Goal: Task Accomplishment & Management: Use online tool/utility

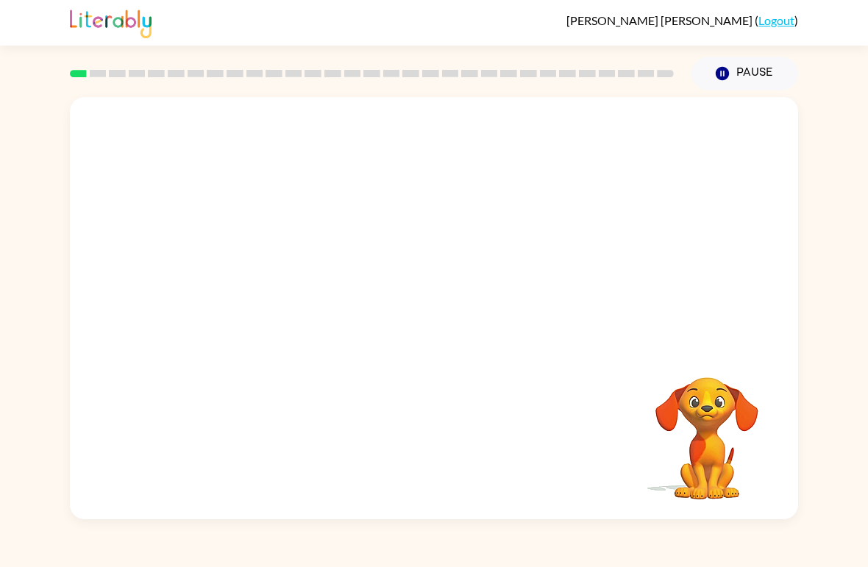
click at [708, 420] on video "Your browser must support playing .mp4 files to use Literably. Please try using…" at bounding box center [706, 427] width 147 height 147
click at [738, 72] on button "Pause Pause" at bounding box center [744, 74] width 107 height 34
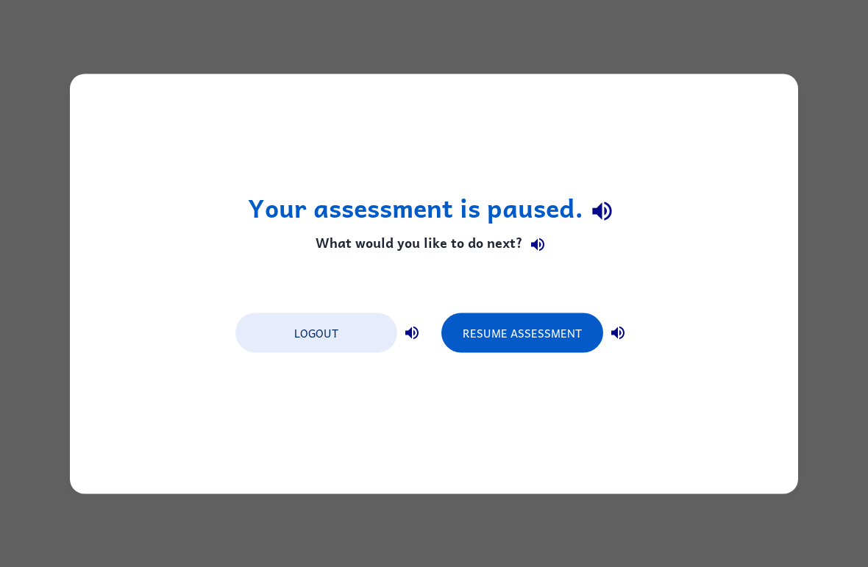
click at [621, 506] on div "Your assessment is paused. What would you like to do next? Logout Resume Assess…" at bounding box center [434, 283] width 868 height 567
click at [679, 511] on div "Your assessment is paused. What would you like to do next? Logout Resume Assess…" at bounding box center [434, 283] width 868 height 567
click at [724, 510] on div "Your assessment is paused. What would you like to do next? Logout Resume Assess…" at bounding box center [434, 283] width 868 height 567
click at [768, 485] on div "Your assessment is paused. What would you like to do next? Logout Resume Assess…" at bounding box center [434, 284] width 728 height 420
click at [823, 439] on div "Your assessment is paused. What would you like to do next? Logout Resume Assess…" at bounding box center [434, 283] width 868 height 567
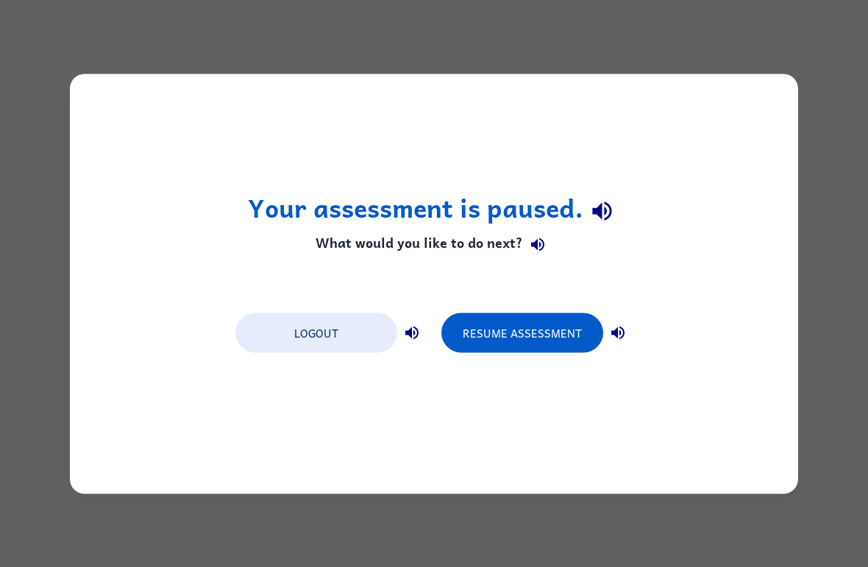
click at [472, 343] on button "Resume Assessment" at bounding box center [522, 332] width 162 height 40
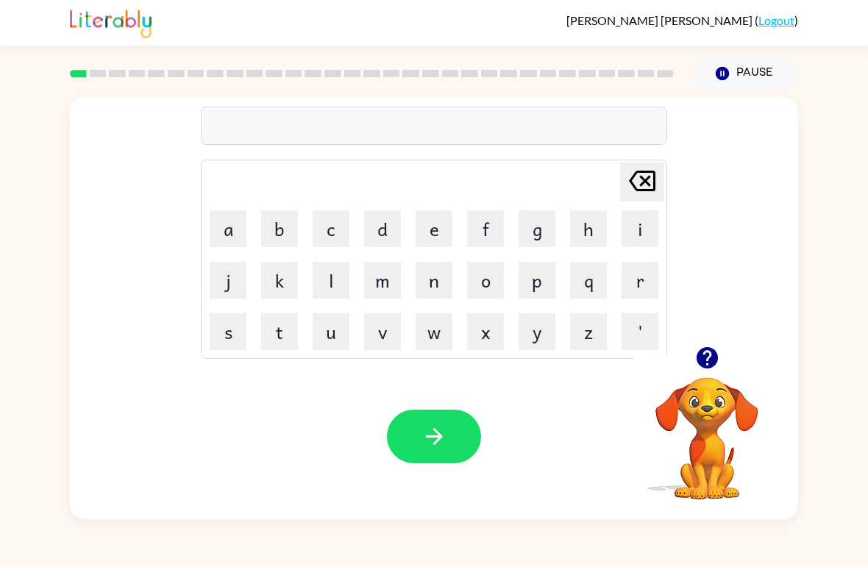
click at [329, 329] on button "u" at bounding box center [330, 331] width 37 height 37
click at [649, 193] on icon "[PERSON_NAME] last character input" at bounding box center [641, 180] width 35 height 35
click at [706, 353] on icon "button" at bounding box center [707, 358] width 26 height 26
click at [715, 368] on icon "button" at bounding box center [707, 358] width 26 height 26
click at [707, 355] on icon "button" at bounding box center [706, 357] width 21 height 21
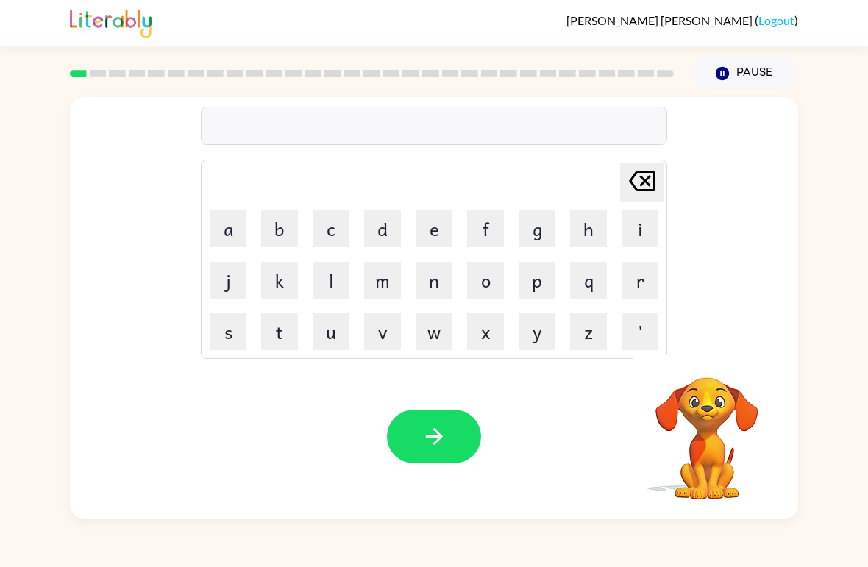
click at [270, 224] on button "b" at bounding box center [279, 228] width 37 height 37
click at [499, 285] on button "o" at bounding box center [485, 280] width 37 height 37
click at [716, 365] on icon "button" at bounding box center [707, 358] width 26 height 26
click at [646, 180] on icon at bounding box center [642, 181] width 26 height 21
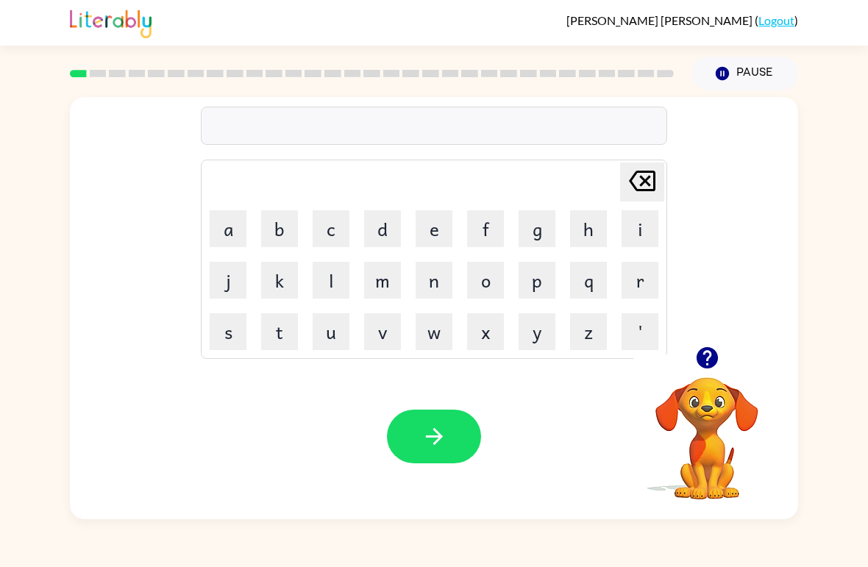
click at [605, 277] on button "q" at bounding box center [588, 280] width 37 height 37
click at [646, 189] on icon "[PERSON_NAME] last character input" at bounding box center [641, 180] width 35 height 35
click at [553, 267] on button "p" at bounding box center [536, 280] width 37 height 37
click at [494, 281] on button "o" at bounding box center [485, 280] width 37 height 37
click at [398, 230] on button "d" at bounding box center [382, 228] width 37 height 37
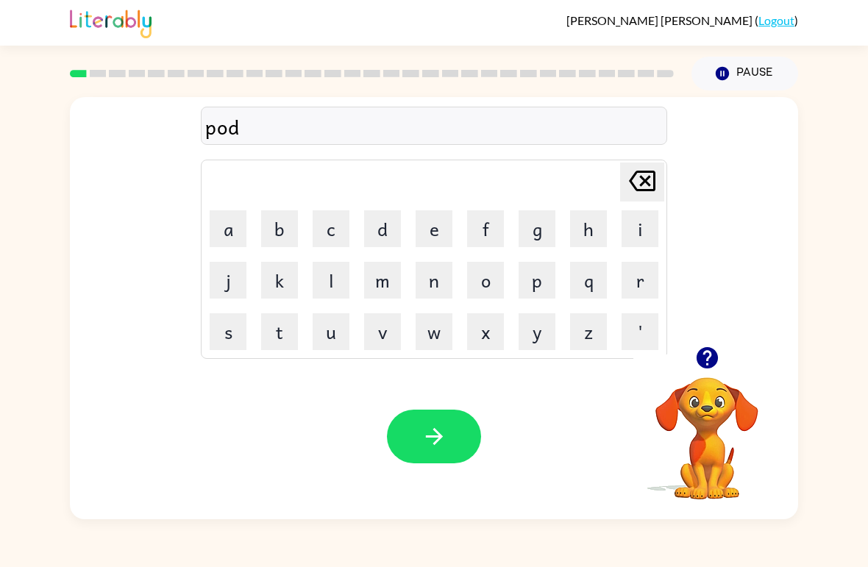
click at [398, 230] on button "d" at bounding box center [382, 228] width 37 height 37
click at [649, 171] on icon "[PERSON_NAME] last character input" at bounding box center [641, 180] width 35 height 35
click at [451, 222] on button "e" at bounding box center [433, 228] width 37 height 37
click at [724, 361] on button "button" at bounding box center [706, 357] width 37 height 37
click at [646, 186] on icon "[PERSON_NAME] last character input" at bounding box center [641, 180] width 35 height 35
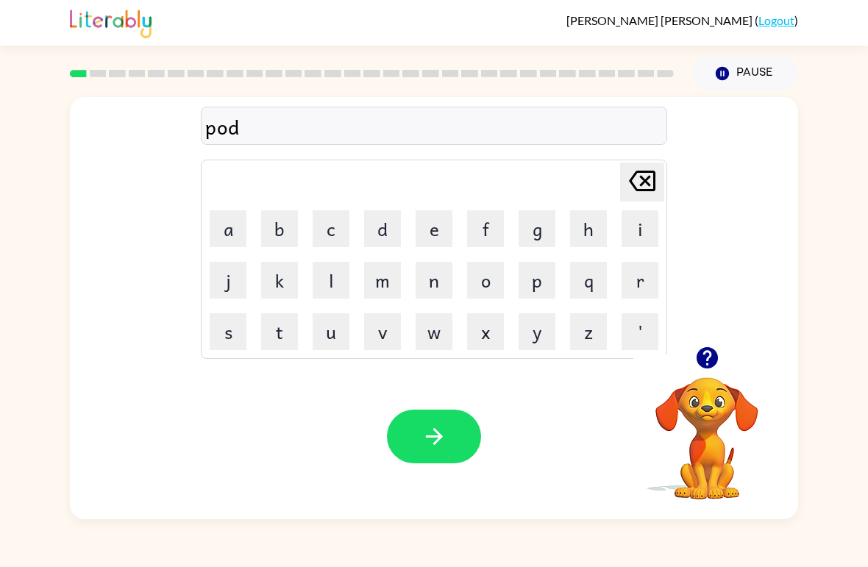
click at [645, 185] on icon "[PERSON_NAME] last character input" at bounding box center [641, 180] width 35 height 35
click at [644, 176] on icon "[PERSON_NAME] last character input" at bounding box center [641, 180] width 35 height 35
click at [635, 171] on icon "[PERSON_NAME] last character input" at bounding box center [641, 180] width 35 height 35
click at [383, 236] on button "d" at bounding box center [382, 228] width 37 height 37
click at [487, 286] on button "o" at bounding box center [485, 280] width 37 height 37
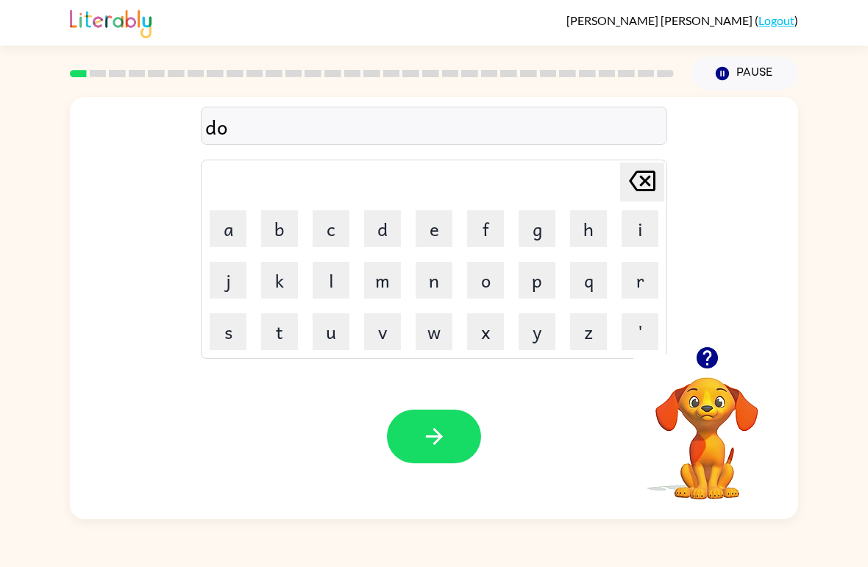
click at [388, 221] on button "d" at bounding box center [382, 228] width 37 height 37
click at [432, 225] on button "e" at bounding box center [433, 228] width 37 height 37
click at [380, 223] on button "d" at bounding box center [382, 228] width 37 height 37
click at [438, 232] on button "e" at bounding box center [433, 228] width 37 height 37
click at [644, 179] on icon at bounding box center [642, 181] width 26 height 21
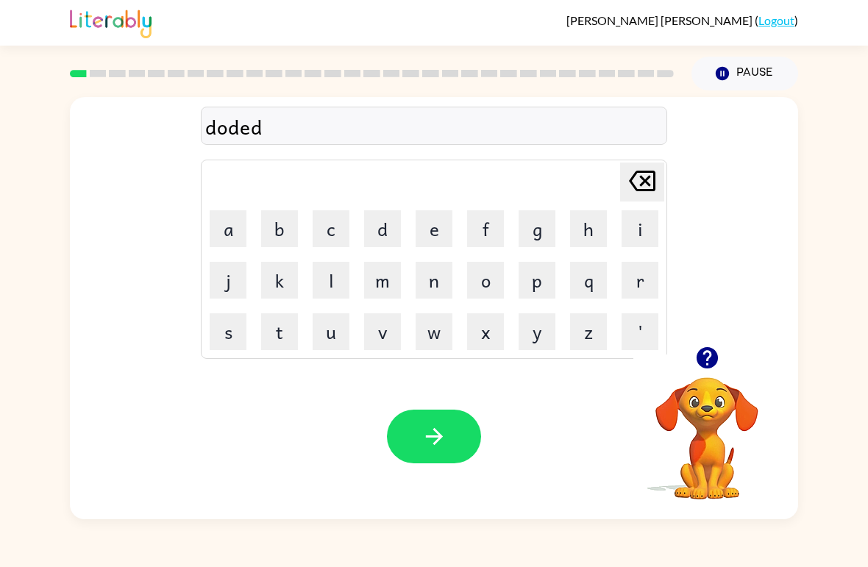
click at [643, 179] on icon at bounding box center [642, 181] width 26 height 21
click at [647, 183] on icon at bounding box center [642, 181] width 26 height 21
click at [647, 182] on icon at bounding box center [642, 181] width 26 height 21
click at [643, 182] on icon at bounding box center [642, 181] width 26 height 21
click at [643, 182] on icon "[PERSON_NAME] last character input" at bounding box center [641, 180] width 35 height 35
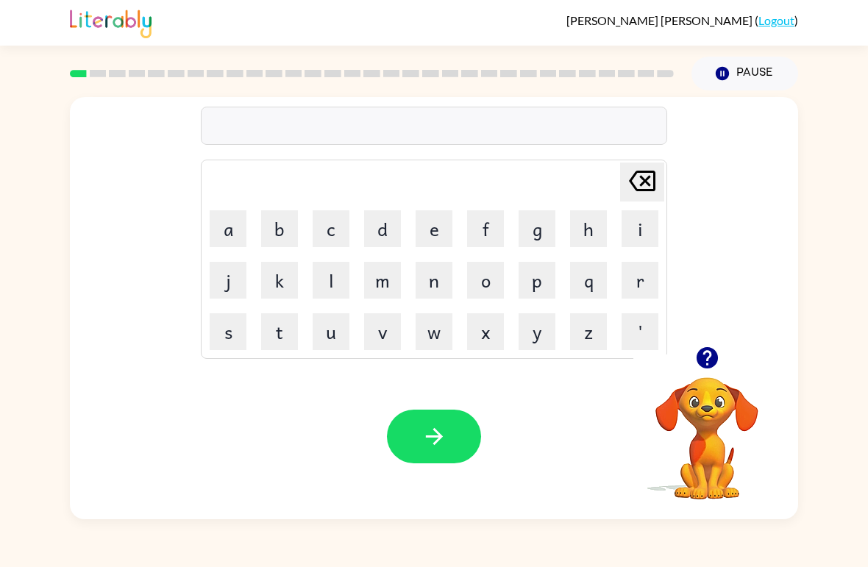
click at [295, 229] on button "b" at bounding box center [279, 228] width 37 height 37
click at [491, 285] on button "o" at bounding box center [485, 280] width 37 height 37
click at [628, 279] on button "r" at bounding box center [639, 280] width 37 height 37
click at [399, 224] on button "d" at bounding box center [382, 228] width 37 height 37
click at [399, 223] on button "d" at bounding box center [382, 228] width 37 height 37
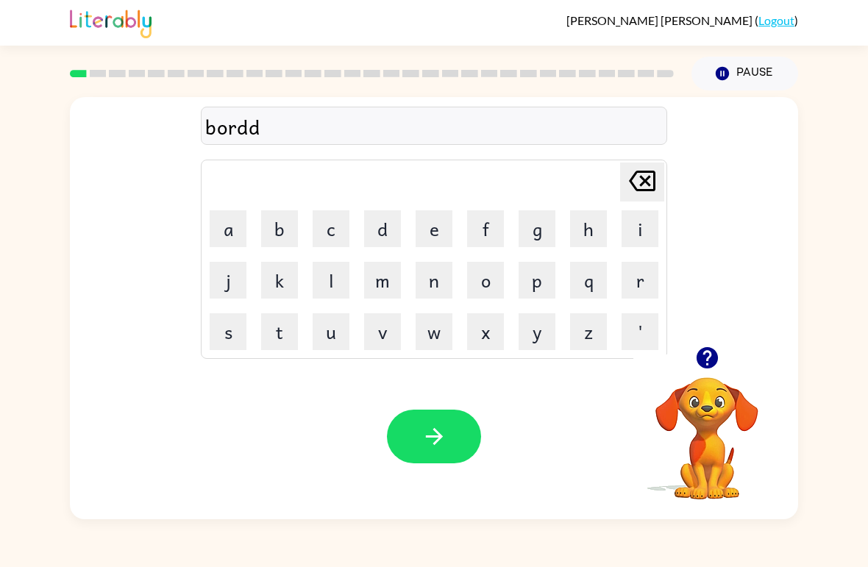
click at [633, 281] on button "r" at bounding box center [639, 280] width 37 height 37
click at [649, 184] on icon "[PERSON_NAME] last character input" at bounding box center [641, 180] width 35 height 35
click at [640, 185] on icon at bounding box center [642, 181] width 26 height 21
click at [432, 240] on button "e" at bounding box center [433, 228] width 37 height 37
click at [639, 286] on button "r" at bounding box center [639, 280] width 37 height 37
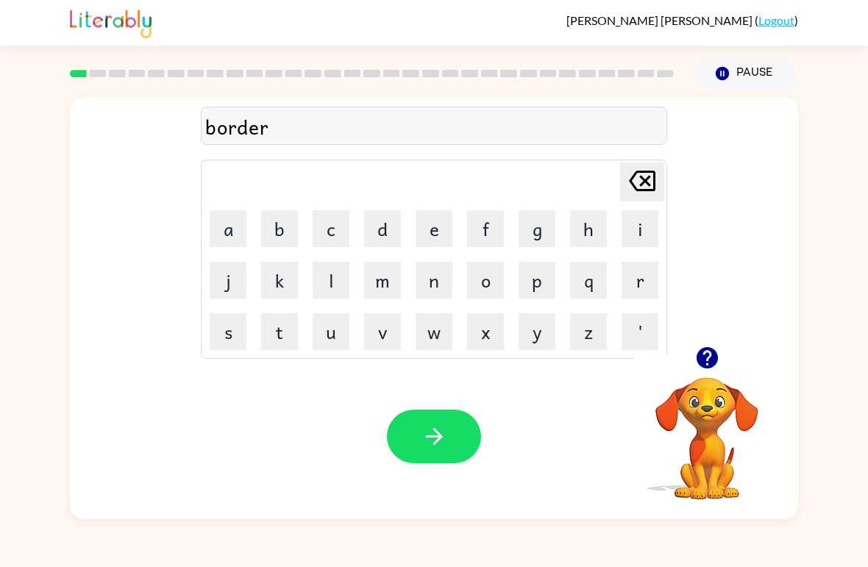
click at [432, 447] on icon "button" at bounding box center [434, 437] width 26 height 26
click at [712, 366] on icon "button" at bounding box center [706, 357] width 21 height 21
click at [279, 279] on button "k" at bounding box center [279, 280] width 37 height 37
click at [218, 233] on button "a" at bounding box center [228, 228] width 37 height 37
click at [332, 333] on button "u" at bounding box center [330, 331] width 37 height 37
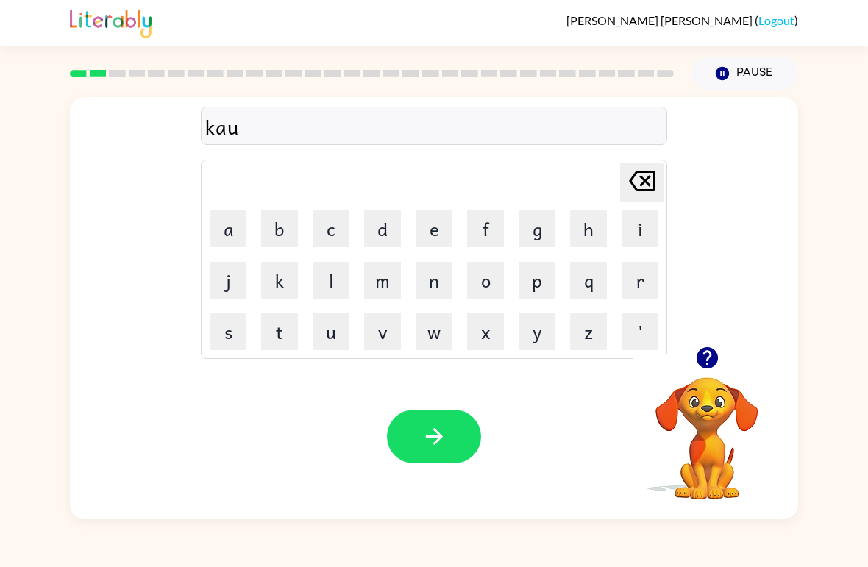
click at [272, 341] on button "t" at bounding box center [279, 331] width 37 height 37
click at [432, 442] on icon "button" at bounding box center [434, 437] width 26 height 26
click at [322, 282] on button "l" at bounding box center [330, 280] width 37 height 37
click at [490, 285] on button "o" at bounding box center [485, 280] width 37 height 37
click at [285, 282] on button "k" at bounding box center [279, 280] width 37 height 37
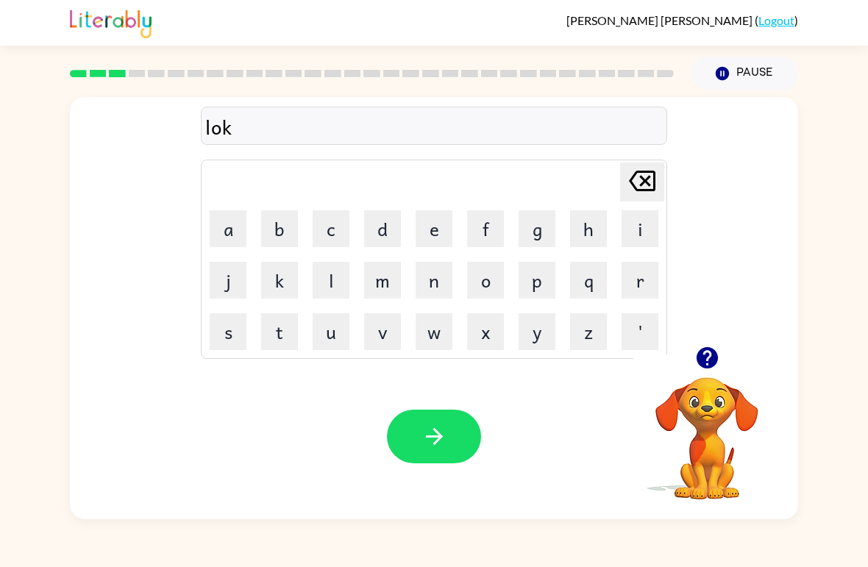
click at [443, 229] on button "e" at bounding box center [433, 228] width 37 height 37
click at [637, 233] on button "i" at bounding box center [639, 228] width 37 height 37
click at [295, 334] on button "t" at bounding box center [279, 331] width 37 height 37
click at [419, 441] on button "button" at bounding box center [434, 437] width 94 height 54
click at [710, 365] on icon "button" at bounding box center [706, 357] width 21 height 21
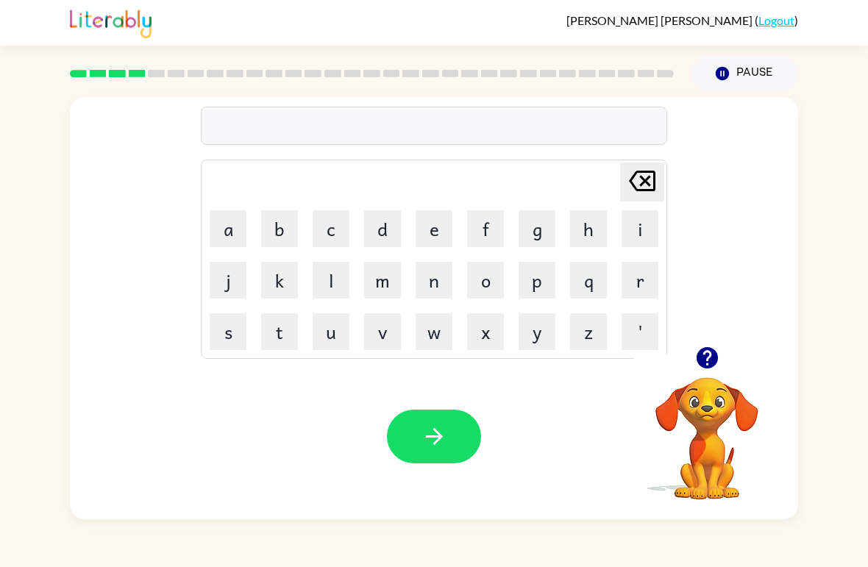
click at [280, 332] on button "t" at bounding box center [279, 331] width 37 height 37
click at [437, 332] on button "w" at bounding box center [433, 331] width 37 height 37
click at [485, 276] on button "o" at bounding box center [485, 280] width 37 height 37
click at [430, 232] on button "e" at bounding box center [433, 228] width 37 height 37
click at [418, 284] on button "n" at bounding box center [433, 280] width 37 height 37
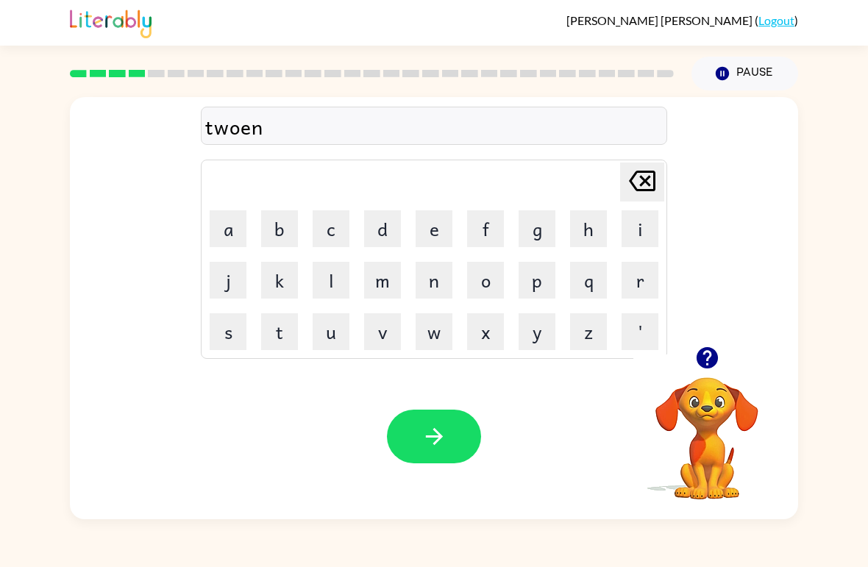
click at [443, 440] on icon "button" at bounding box center [434, 437] width 26 height 26
click at [708, 362] on icon "button" at bounding box center [706, 357] width 21 height 21
click at [788, 275] on div "[PERSON_NAME] last character input a b c d e f g h i j k l m n o p q r s t u v …" at bounding box center [434, 221] width 728 height 249
click at [713, 349] on icon "button" at bounding box center [707, 358] width 26 height 26
click at [701, 352] on icon "button" at bounding box center [706, 357] width 21 height 21
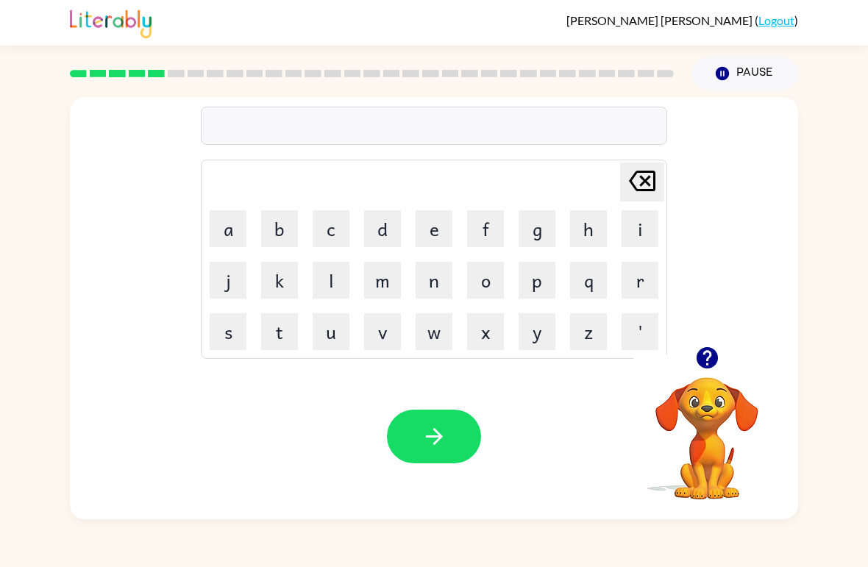
click at [446, 279] on button "n" at bounding box center [433, 280] width 37 height 37
click at [494, 269] on button "o" at bounding box center [485, 280] width 37 height 37
click at [652, 286] on button "r" at bounding box center [639, 280] width 37 height 37
click at [325, 282] on button "l" at bounding box center [330, 280] width 37 height 37
click at [638, 222] on button "i" at bounding box center [639, 228] width 37 height 37
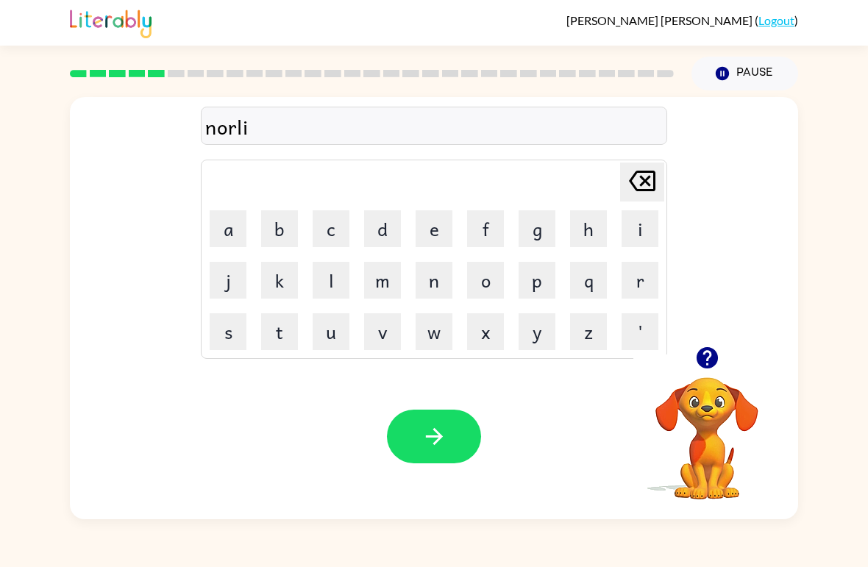
click at [430, 281] on button "n" at bounding box center [433, 280] width 37 height 37
click at [406, 441] on button "button" at bounding box center [434, 437] width 94 height 54
click at [275, 334] on button "t" at bounding box center [279, 331] width 37 height 37
click at [587, 231] on button "h" at bounding box center [588, 228] width 37 height 37
click at [657, 229] on button "i" at bounding box center [639, 228] width 37 height 37
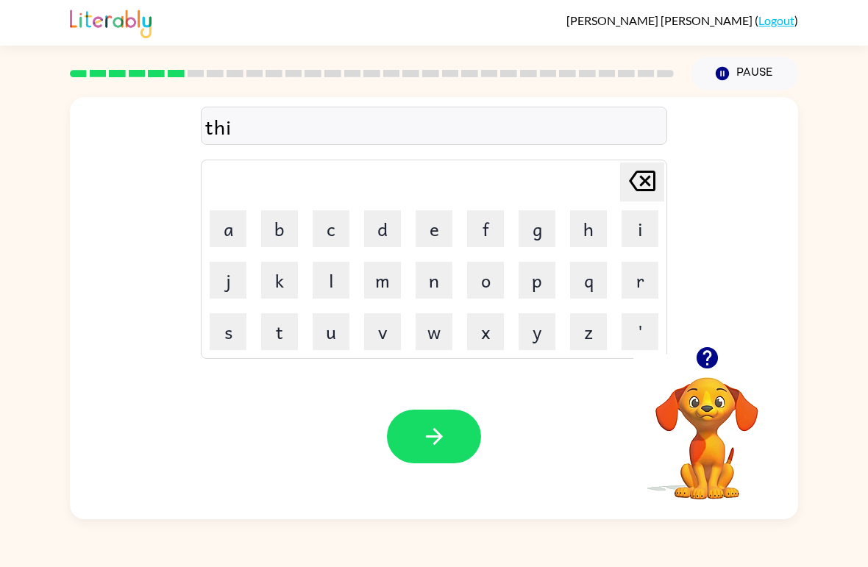
click at [642, 183] on icon at bounding box center [642, 181] width 26 height 21
click at [641, 182] on icon "[PERSON_NAME] last character input" at bounding box center [641, 180] width 35 height 35
click at [633, 195] on icon "[PERSON_NAME] last character input" at bounding box center [641, 180] width 35 height 35
click at [535, 226] on button "g" at bounding box center [536, 228] width 37 height 37
click at [226, 230] on button "a" at bounding box center [228, 228] width 37 height 37
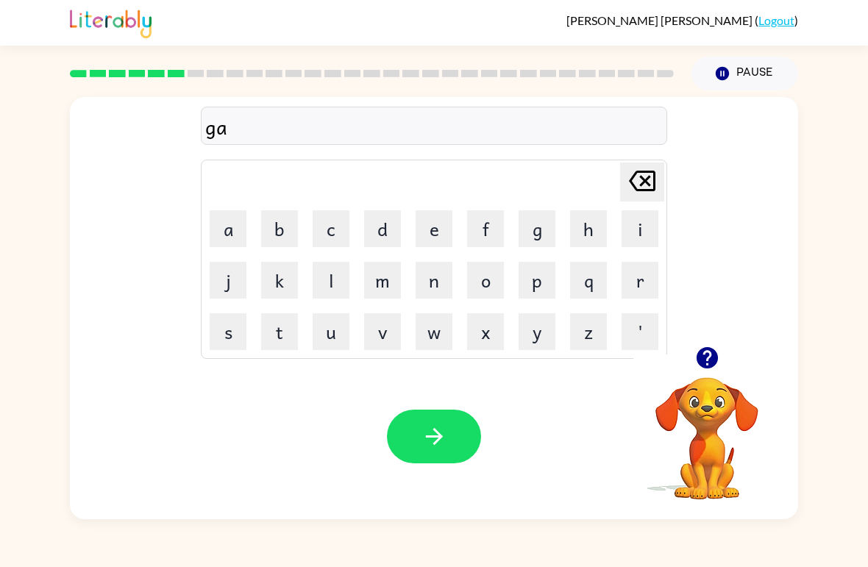
click at [642, 225] on button "i" at bounding box center [639, 228] width 37 height 37
click at [424, 285] on button "n" at bounding box center [433, 280] width 37 height 37
click at [435, 433] on icon "button" at bounding box center [434, 437] width 26 height 26
click at [281, 341] on button "t" at bounding box center [279, 331] width 37 height 37
click at [639, 275] on button "r" at bounding box center [639, 280] width 37 height 37
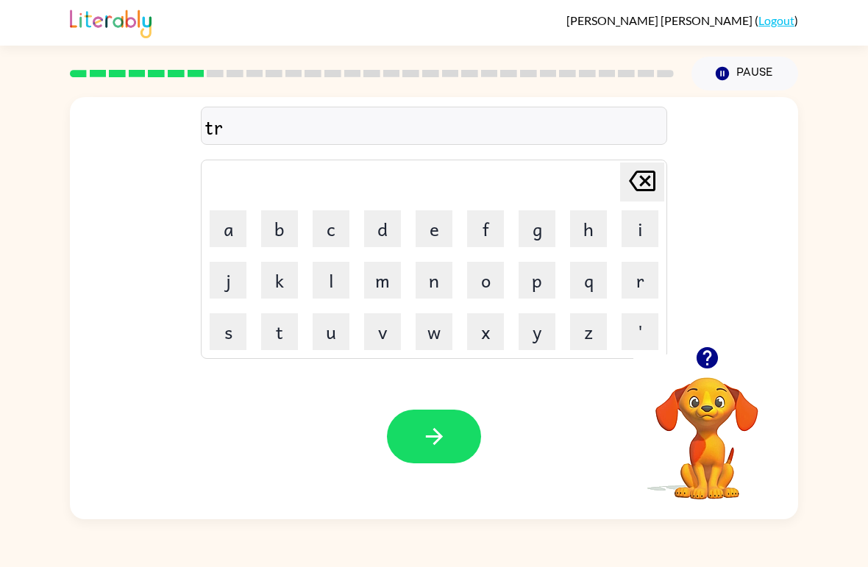
click at [630, 237] on button "i" at bounding box center [639, 228] width 37 height 37
click at [336, 232] on button "c" at bounding box center [330, 228] width 37 height 37
click at [472, 290] on button "o" at bounding box center [485, 280] width 37 height 37
click at [332, 282] on button "l" at bounding box center [330, 280] width 37 height 37
click at [441, 449] on icon "button" at bounding box center [434, 437] width 26 height 26
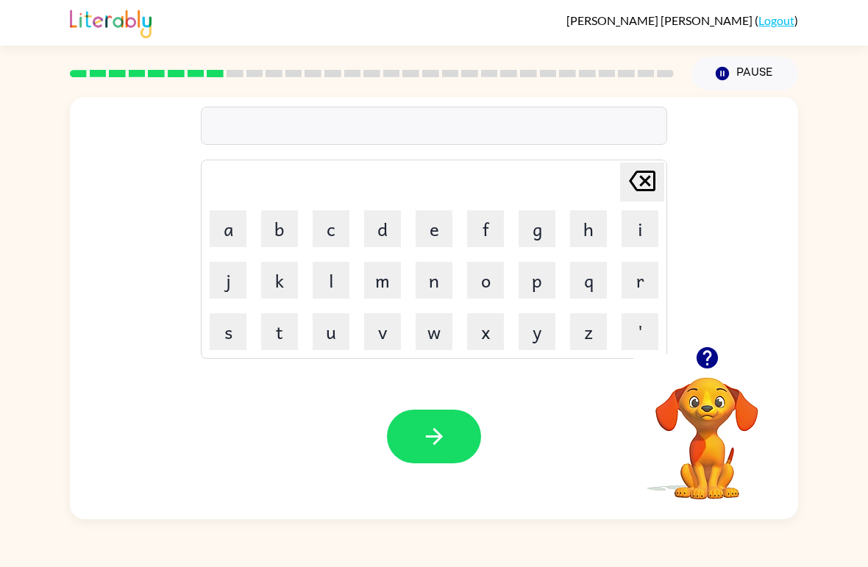
click at [427, 276] on button "n" at bounding box center [433, 280] width 37 height 37
click at [643, 226] on button "i" at bounding box center [639, 228] width 37 height 37
click at [486, 278] on button "o" at bounding box center [485, 280] width 37 height 37
click at [333, 335] on button "u" at bounding box center [330, 331] width 37 height 37
click at [639, 171] on icon at bounding box center [642, 181] width 26 height 21
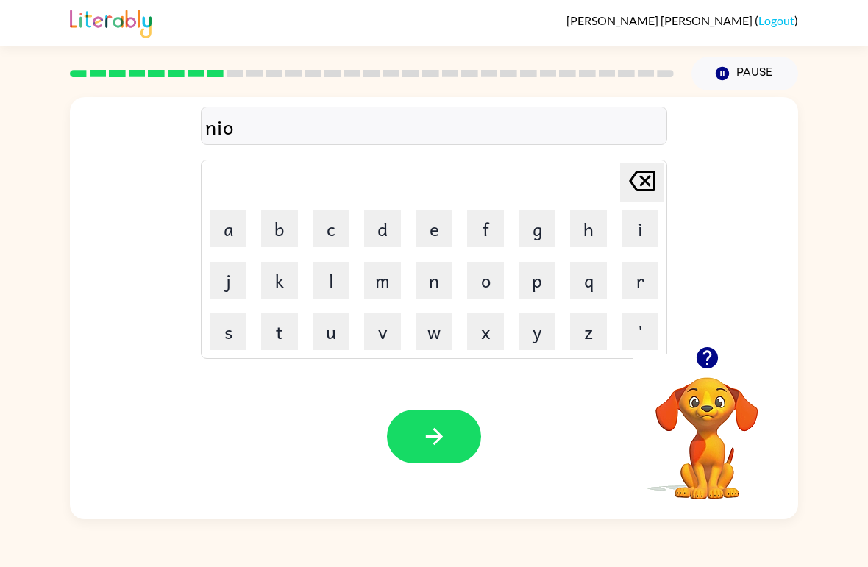
click at [437, 279] on button "n" at bounding box center [433, 280] width 37 height 37
click at [336, 224] on button "c" at bounding box center [330, 228] width 37 height 37
click at [485, 279] on button "o" at bounding box center [485, 280] width 37 height 37
click at [325, 280] on button "l" at bounding box center [330, 280] width 37 height 37
click at [630, 231] on button "i" at bounding box center [639, 228] width 37 height 37
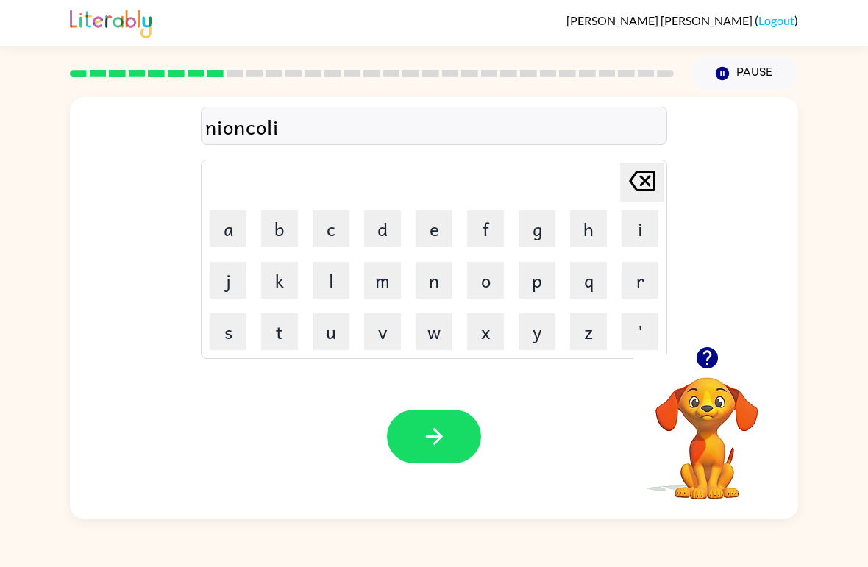
click at [451, 418] on button "button" at bounding box center [434, 437] width 94 height 54
click at [229, 339] on button "s" at bounding box center [228, 331] width 37 height 37
click at [437, 283] on button "n" at bounding box center [433, 280] width 37 height 37
click at [394, 279] on button "m" at bounding box center [382, 280] width 37 height 37
click at [484, 279] on button "o" at bounding box center [485, 280] width 37 height 37
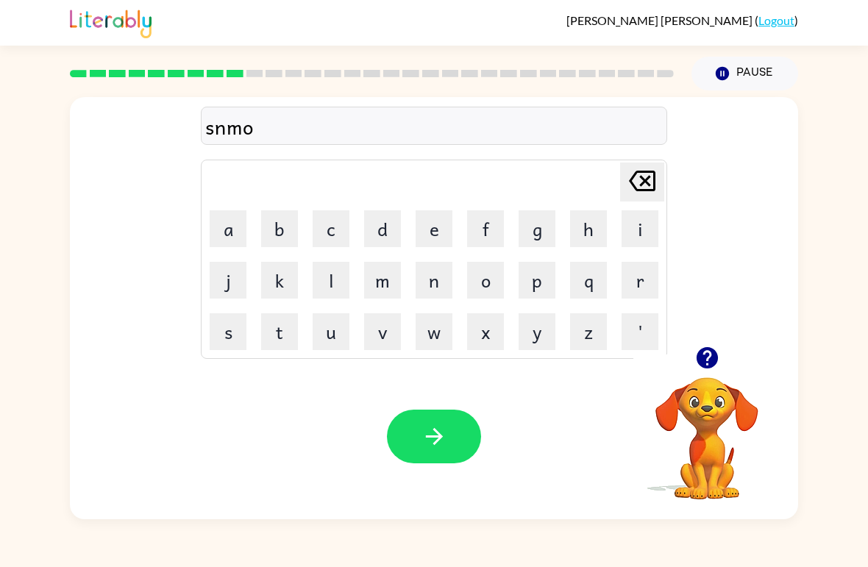
click at [315, 286] on button "l" at bounding box center [330, 280] width 37 height 37
click at [450, 435] on button "button" at bounding box center [434, 437] width 94 height 54
click at [718, 360] on icon "button" at bounding box center [707, 358] width 26 height 26
click at [485, 287] on button "o" at bounding box center [485, 280] width 37 height 37
click at [328, 329] on button "u" at bounding box center [330, 331] width 37 height 37
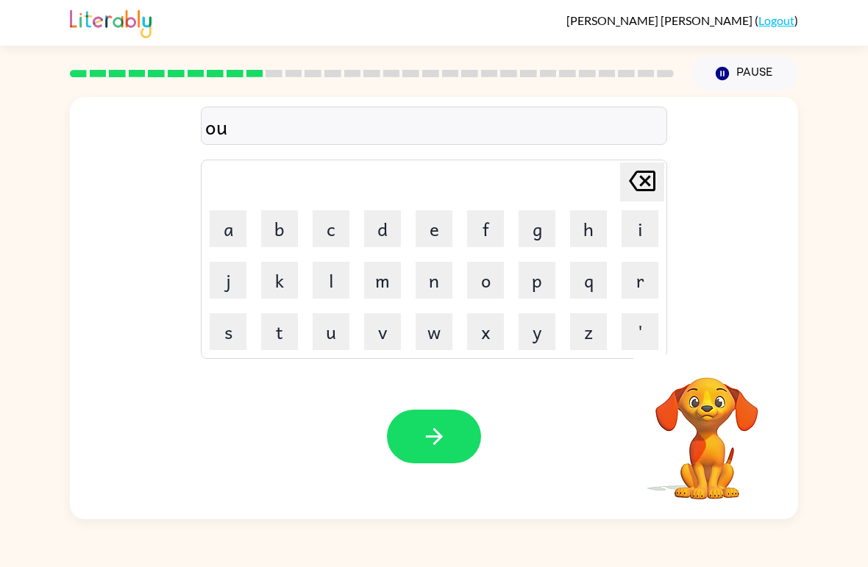
click at [645, 187] on icon "[PERSON_NAME] last character input" at bounding box center [641, 180] width 35 height 35
click at [434, 268] on button "n" at bounding box center [433, 280] width 37 height 37
click at [478, 239] on button "f" at bounding box center [485, 228] width 37 height 37
click at [482, 281] on button "o" at bounding box center [485, 280] width 37 height 37
click at [340, 276] on button "l" at bounding box center [330, 280] width 37 height 37
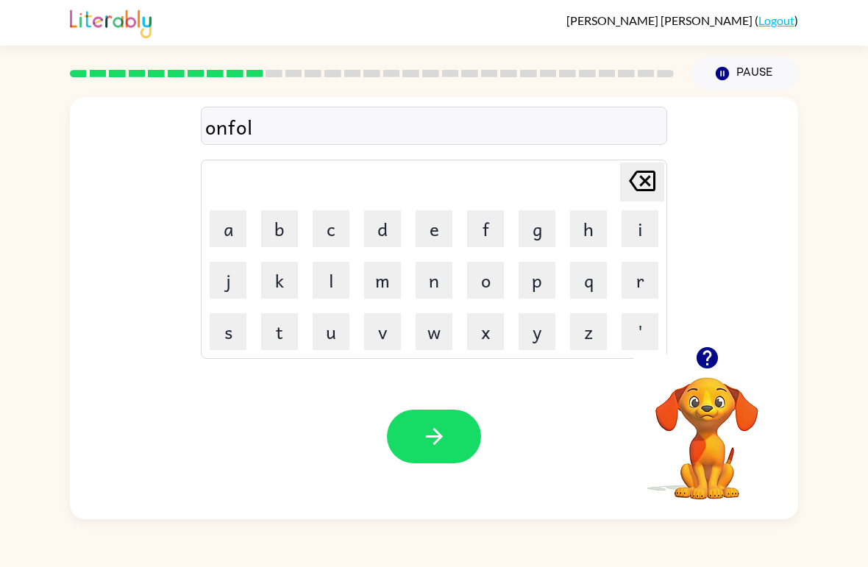
click at [340, 276] on button "l" at bounding box center [330, 280] width 37 height 37
click at [440, 418] on button "button" at bounding box center [434, 437] width 94 height 54
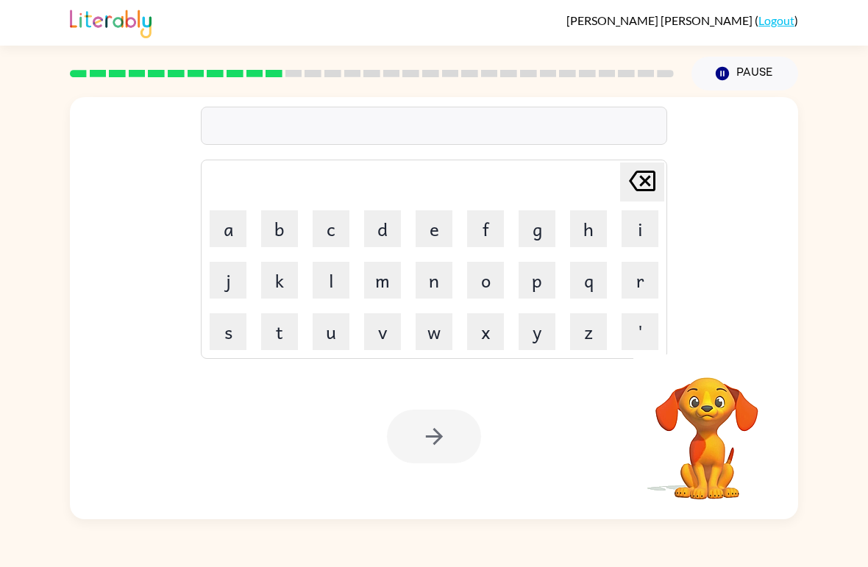
click at [186, 548] on div "[PERSON_NAME] ( Logout ) Pause Pause Delete Delete last character input a b c d…" at bounding box center [434, 283] width 868 height 567
click at [282, 232] on button "b" at bounding box center [279, 228] width 37 height 37
click at [487, 276] on button "o" at bounding box center [485, 280] width 37 height 37
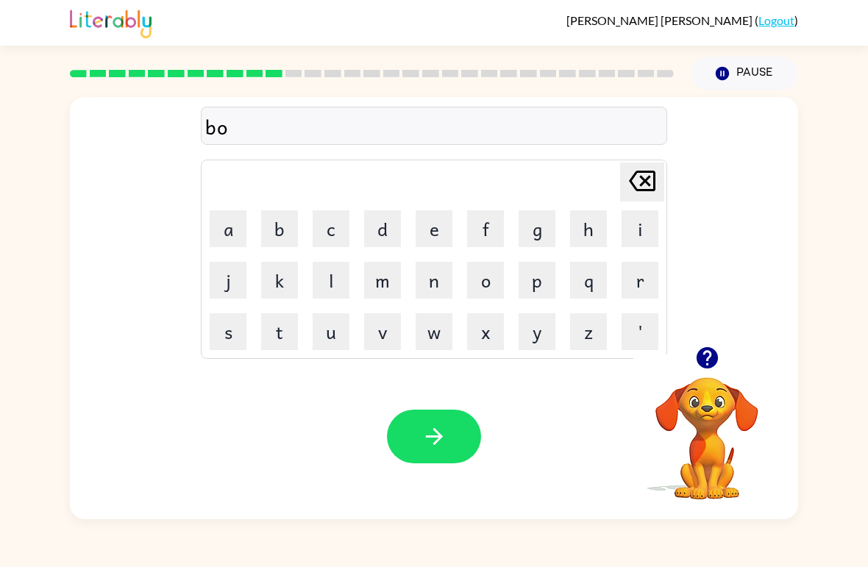
click at [335, 330] on button "u" at bounding box center [330, 331] width 37 height 37
click at [285, 285] on button "k" at bounding box center [279, 280] width 37 height 37
click at [640, 176] on icon "[PERSON_NAME] last character input" at bounding box center [641, 180] width 35 height 35
click at [279, 340] on button "t" at bounding box center [279, 331] width 37 height 37
click at [437, 427] on icon "button" at bounding box center [434, 437] width 26 height 26
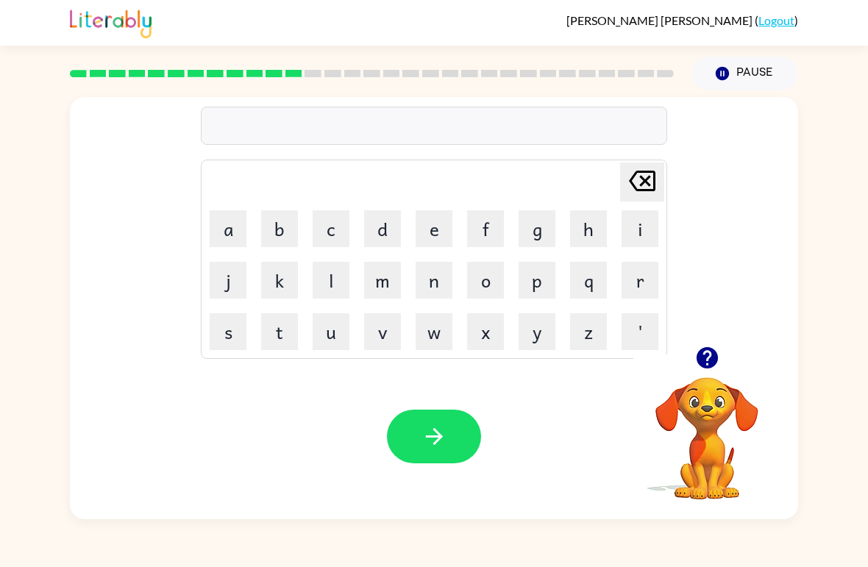
click at [395, 221] on button "d" at bounding box center [382, 228] width 37 height 37
click at [429, 226] on button "e" at bounding box center [433, 228] width 37 height 37
click at [271, 335] on button "t" at bounding box center [279, 331] width 37 height 37
click at [279, 329] on button "t" at bounding box center [279, 331] width 37 height 37
click at [633, 233] on button "i" at bounding box center [639, 228] width 37 height 37
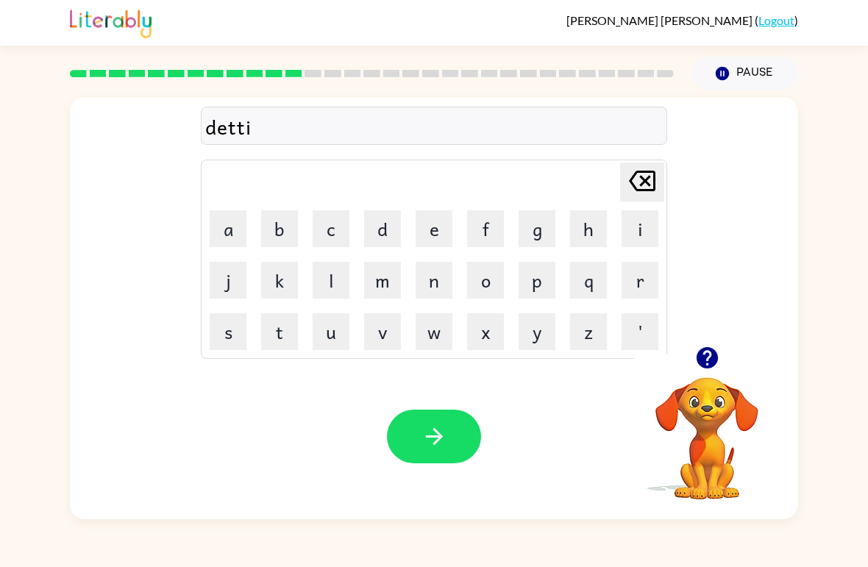
click at [385, 284] on button "m" at bounding box center [382, 280] width 37 height 37
click at [430, 223] on button "e" at bounding box center [433, 228] width 37 height 37
click at [423, 418] on button "button" at bounding box center [434, 437] width 94 height 54
click at [694, 370] on icon "button" at bounding box center [707, 358] width 26 height 26
click at [480, 231] on button "f" at bounding box center [485, 228] width 37 height 37
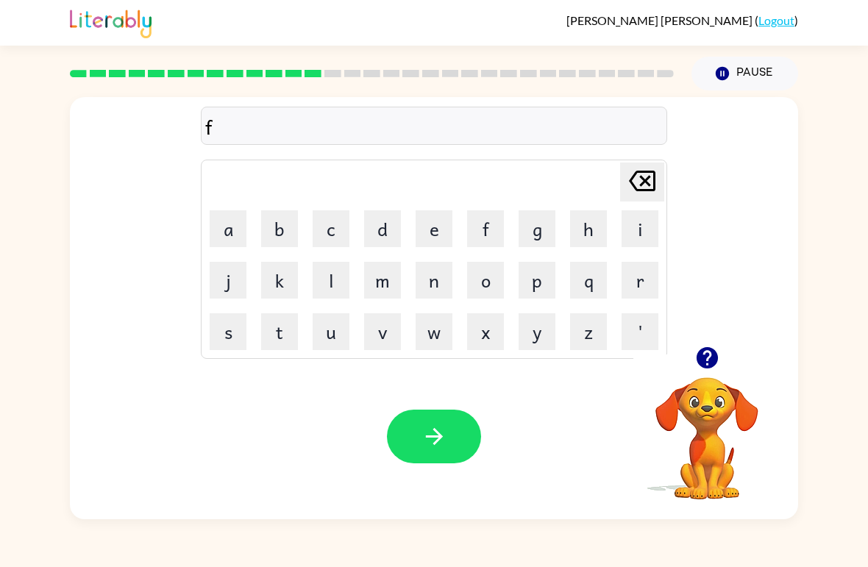
click at [633, 229] on button "i" at bounding box center [639, 228] width 37 height 37
click at [428, 286] on button "n" at bounding box center [433, 280] width 37 height 37
click at [436, 283] on button "n" at bounding box center [433, 280] width 37 height 37
click at [648, 187] on icon "[PERSON_NAME] last character input" at bounding box center [641, 180] width 35 height 35
click at [437, 235] on button "e" at bounding box center [433, 228] width 37 height 37
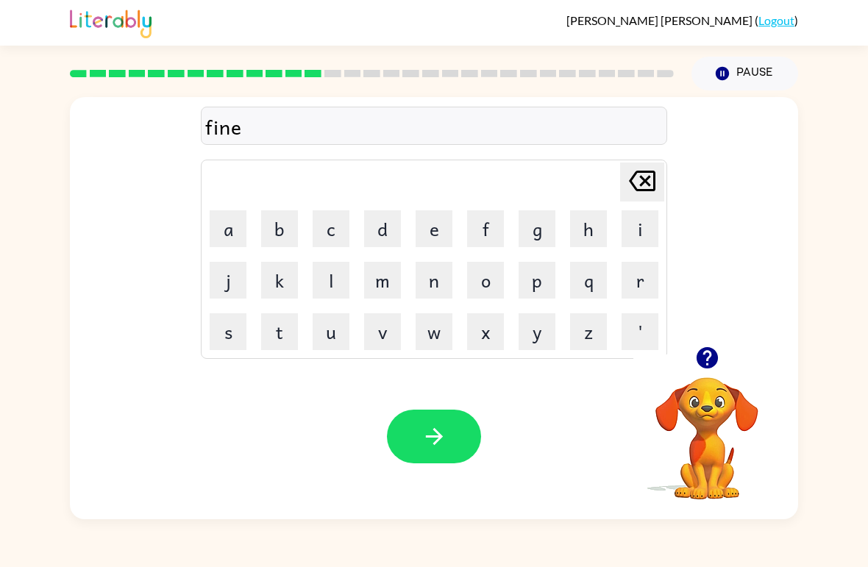
click at [285, 326] on button "t" at bounding box center [279, 331] width 37 height 37
click at [637, 176] on icon "[PERSON_NAME] last character input" at bounding box center [641, 180] width 35 height 35
click at [229, 341] on button "s" at bounding box center [228, 331] width 37 height 37
click at [229, 340] on button "s" at bounding box center [228, 331] width 37 height 37
click at [419, 439] on button "button" at bounding box center [434, 437] width 94 height 54
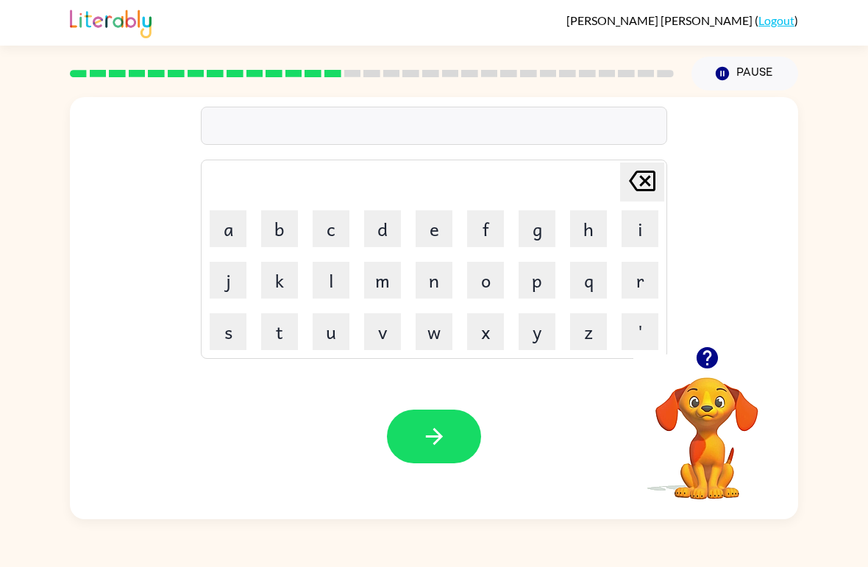
click at [394, 237] on button "d" at bounding box center [382, 228] width 37 height 37
click at [427, 246] on button "e" at bounding box center [433, 228] width 37 height 37
click at [327, 284] on button "l" at bounding box center [330, 280] width 37 height 37
click at [439, 237] on button "e" at bounding box center [433, 228] width 37 height 37
click at [631, 234] on button "i" at bounding box center [639, 228] width 37 height 37
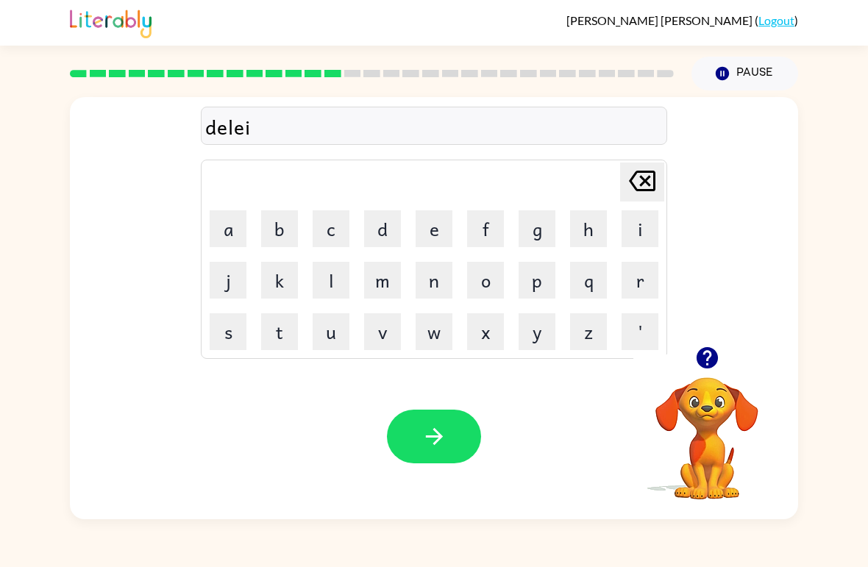
click at [282, 332] on button "t" at bounding box center [279, 331] width 37 height 37
click at [440, 440] on icon "button" at bounding box center [433, 436] width 17 height 17
click at [288, 335] on button "t" at bounding box center [279, 331] width 37 height 37
click at [348, 333] on button "u" at bounding box center [330, 331] width 37 height 37
click at [646, 238] on button "i" at bounding box center [639, 228] width 37 height 37
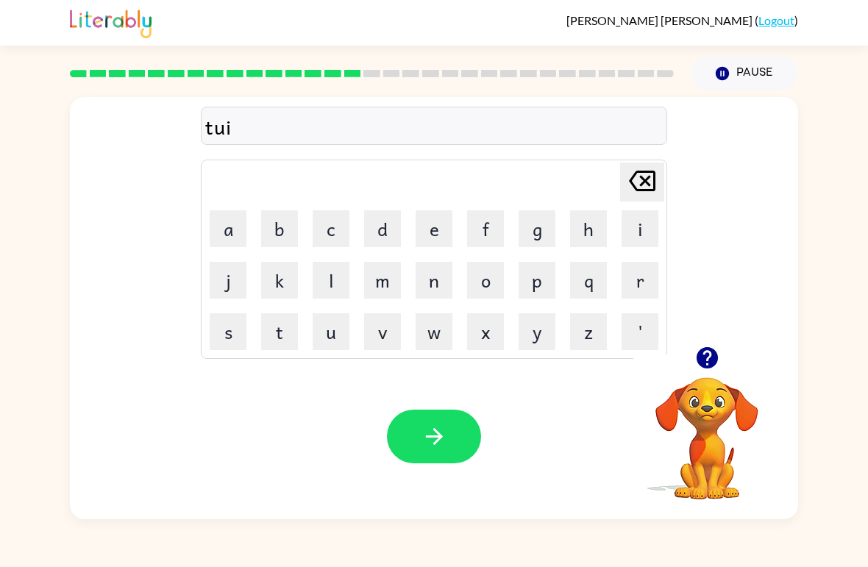
click at [640, 282] on button "r" at bounding box center [639, 280] width 37 height 37
click at [438, 438] on icon "button" at bounding box center [434, 437] width 26 height 26
click at [711, 360] on icon "button" at bounding box center [706, 357] width 21 height 21
click at [589, 325] on button "z" at bounding box center [588, 331] width 37 height 37
click at [238, 232] on button "a" at bounding box center [228, 228] width 37 height 37
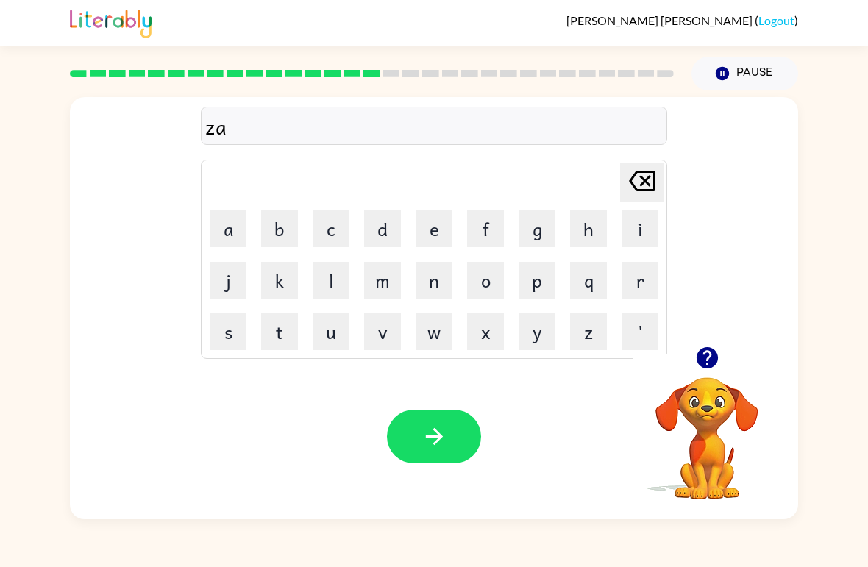
click at [277, 332] on button "t" at bounding box center [279, 331] width 37 height 37
click at [429, 439] on icon "button" at bounding box center [434, 437] width 26 height 26
click at [647, 279] on button "r" at bounding box center [639, 280] width 37 height 37
click at [638, 232] on button "i" at bounding box center [639, 228] width 37 height 37
click at [384, 282] on button "m" at bounding box center [382, 280] width 37 height 37
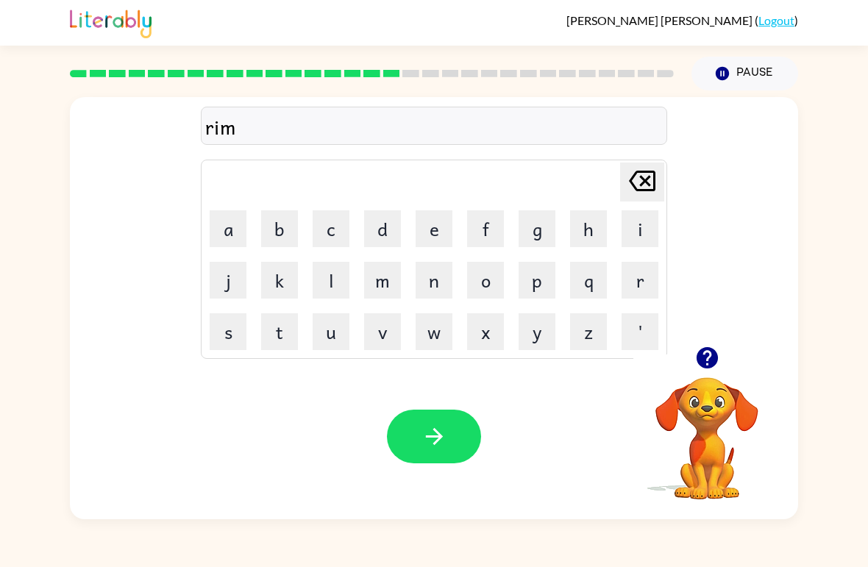
click at [433, 274] on button "n" at bounding box center [433, 280] width 37 height 37
click at [440, 429] on icon "button" at bounding box center [434, 437] width 26 height 26
click at [542, 266] on button "p" at bounding box center [536, 280] width 37 height 37
click at [337, 282] on button "l" at bounding box center [330, 280] width 37 height 37
click at [240, 229] on button "a" at bounding box center [228, 228] width 37 height 37
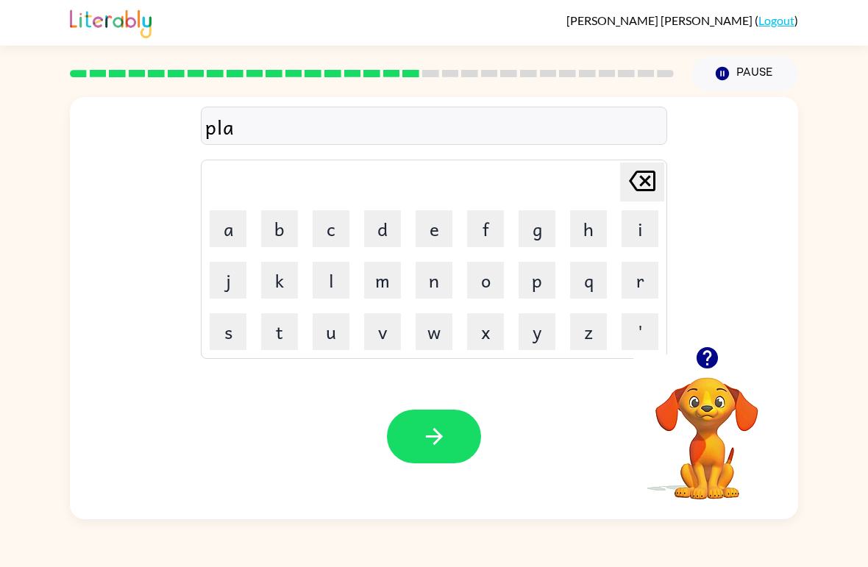
click at [235, 330] on button "s" at bounding box center [228, 331] width 37 height 37
click at [286, 329] on button "t" at bounding box center [279, 331] width 37 height 37
click at [634, 234] on button "i" at bounding box center [639, 228] width 37 height 37
click at [537, 229] on button "g" at bounding box center [536, 228] width 37 height 37
click at [412, 448] on button "button" at bounding box center [434, 437] width 94 height 54
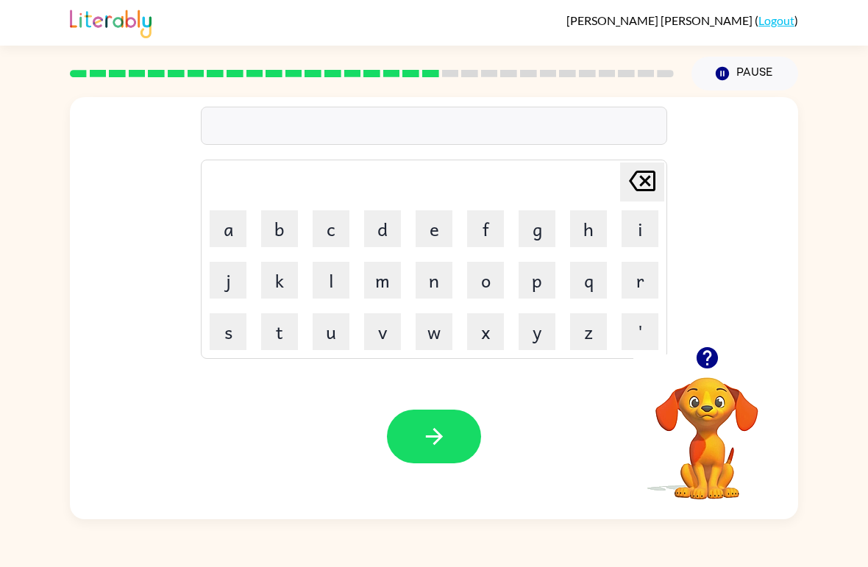
click at [691, 335] on div "[PERSON_NAME] last character input a b c d e f g h i j k l m n o p q r s t u v …" at bounding box center [434, 221] width 728 height 249
click at [721, 369] on button "button" at bounding box center [706, 357] width 37 height 37
click at [593, 339] on button "z" at bounding box center [588, 331] width 37 height 37
click at [642, 232] on button "i" at bounding box center [639, 228] width 37 height 37
click at [235, 332] on button "s" at bounding box center [228, 331] width 37 height 37
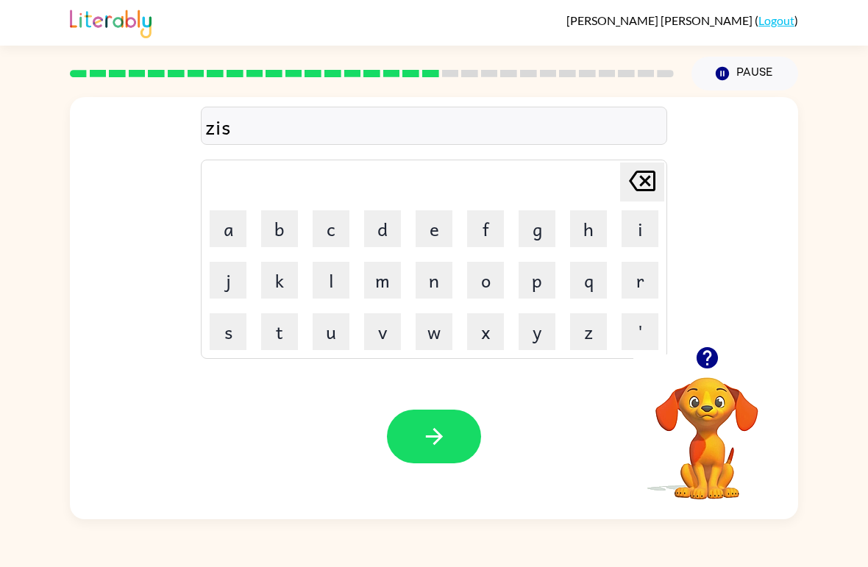
click at [594, 283] on button "q" at bounding box center [588, 280] width 37 height 37
click at [648, 176] on icon "[PERSON_NAME] last character input" at bounding box center [641, 180] width 35 height 35
click at [537, 280] on button "p" at bounding box center [536, 280] width 37 height 37
click at [332, 287] on button "l" at bounding box center [330, 280] width 37 height 37
click at [432, 234] on button "e" at bounding box center [433, 228] width 37 height 37
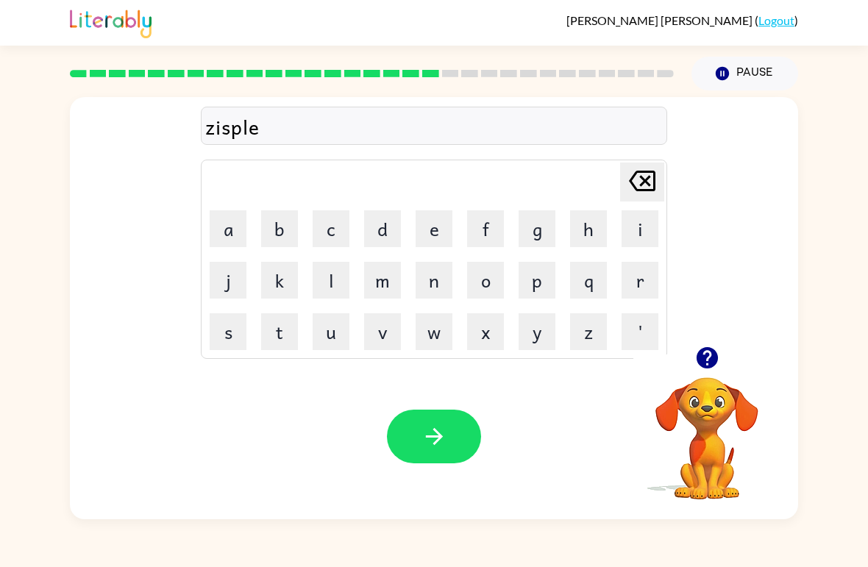
click at [631, 232] on button "i" at bounding box center [639, 228] width 37 height 37
click at [461, 424] on button "button" at bounding box center [434, 437] width 94 height 54
click at [370, 224] on button "d" at bounding box center [382, 228] width 37 height 37
click at [474, 296] on button "o" at bounding box center [485, 280] width 37 height 37
click at [226, 332] on button "s" at bounding box center [228, 331] width 37 height 37
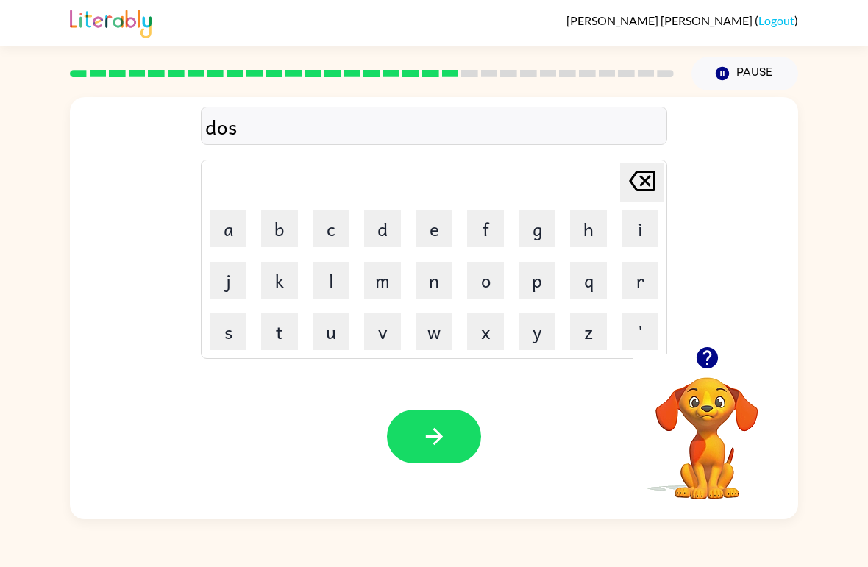
click at [292, 336] on button "t" at bounding box center [279, 331] width 37 height 37
click at [437, 234] on button "e" at bounding box center [433, 228] width 37 height 37
click at [287, 326] on button "t" at bounding box center [279, 331] width 37 height 37
click at [461, 435] on button "button" at bounding box center [434, 437] width 94 height 54
click at [710, 360] on icon "button" at bounding box center [706, 357] width 21 height 21
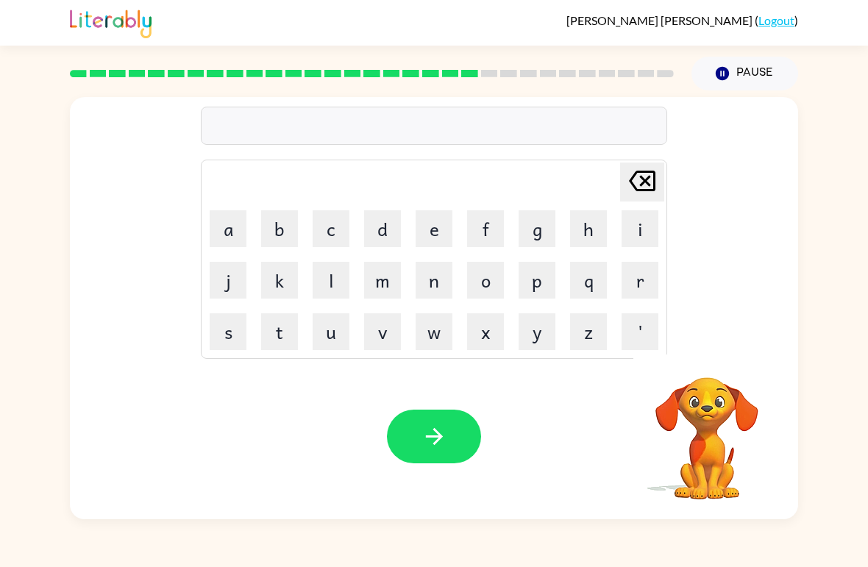
click at [226, 330] on button "s" at bounding box center [228, 331] width 37 height 37
click at [435, 224] on button "e" at bounding box center [433, 228] width 37 height 37
click at [420, 276] on button "n" at bounding box center [433, 280] width 37 height 37
click at [286, 332] on button "t" at bounding box center [279, 331] width 37 height 37
click at [437, 227] on button "e" at bounding box center [433, 228] width 37 height 37
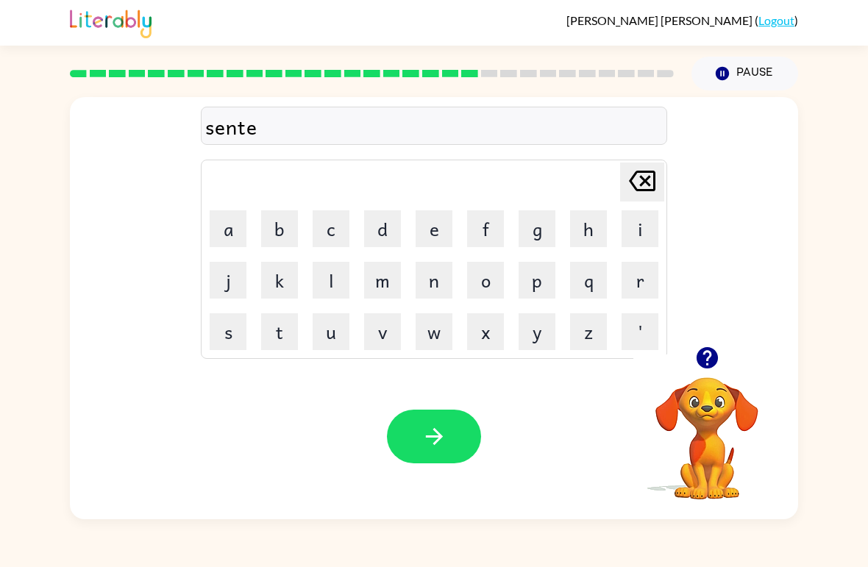
click at [532, 282] on button "p" at bounding box center [536, 280] width 37 height 37
click at [428, 440] on icon "button" at bounding box center [434, 437] width 26 height 26
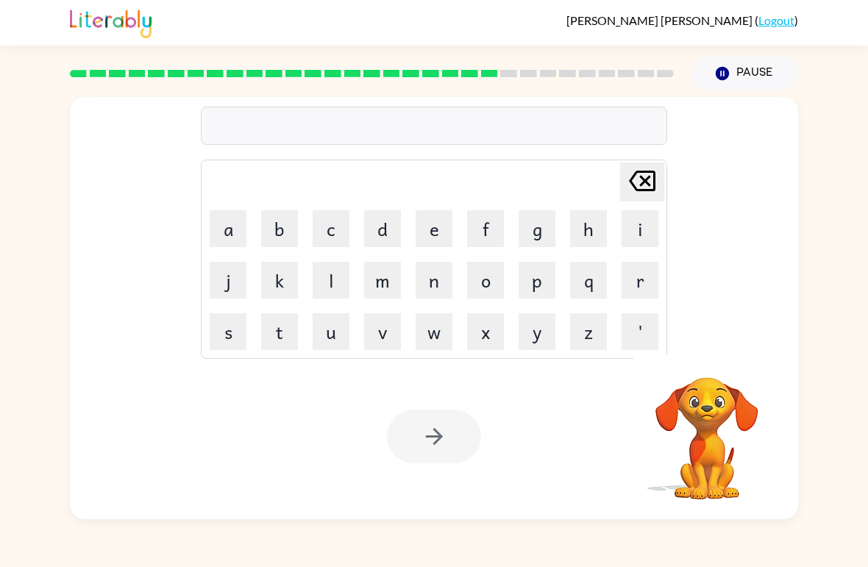
click at [225, 451] on div "Your browser must support playing .mp4 files to use Literably. Please try using…" at bounding box center [434, 436] width 728 height 165
click at [251, 448] on div "Your browser must support playing .mp4 files to use Literably. Please try using…" at bounding box center [434, 436] width 728 height 165
click at [723, 360] on button "button" at bounding box center [706, 357] width 37 height 37
click at [632, 281] on button "r" at bounding box center [639, 280] width 37 height 37
click at [242, 214] on button "a" at bounding box center [228, 228] width 37 height 37
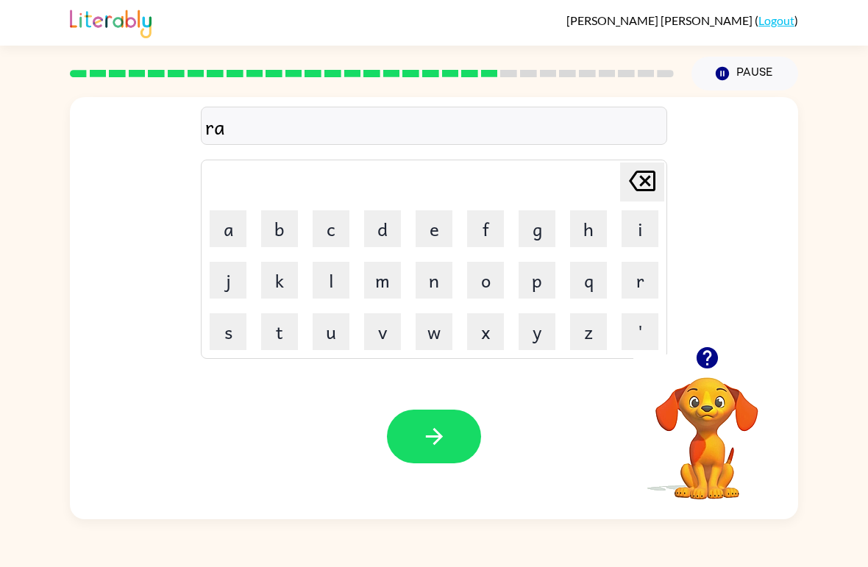
click at [648, 223] on button "i" at bounding box center [639, 228] width 37 height 37
click at [332, 227] on button "c" at bounding box center [330, 228] width 37 height 37
click at [490, 284] on button "o" at bounding box center [485, 280] width 37 height 37
click at [543, 280] on button "p" at bounding box center [536, 280] width 37 height 37
click at [450, 452] on button "button" at bounding box center [434, 437] width 94 height 54
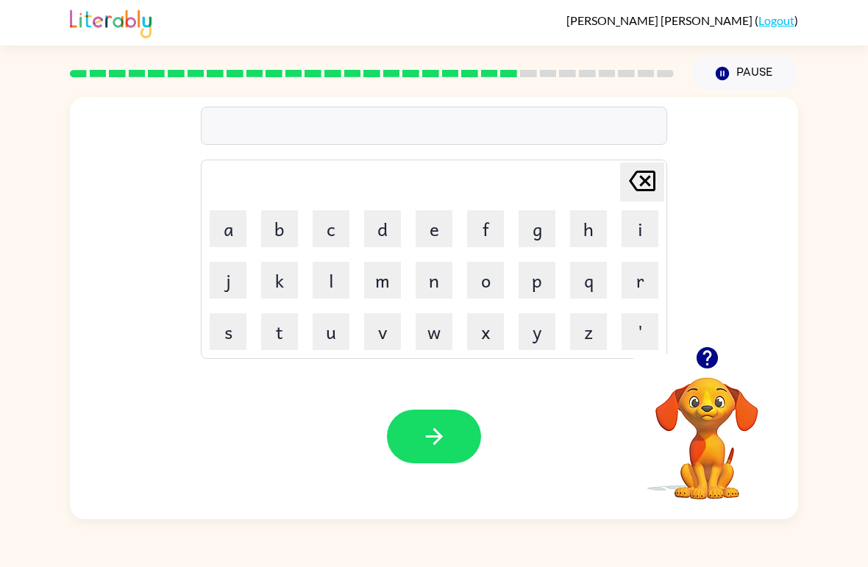
click at [704, 352] on icon "button" at bounding box center [707, 358] width 26 height 26
click at [389, 283] on button "m" at bounding box center [382, 280] width 37 height 37
click at [228, 235] on button "a" at bounding box center [228, 228] width 37 height 37
click at [635, 276] on button "r" at bounding box center [639, 280] width 37 height 37
click at [587, 291] on button "q" at bounding box center [588, 280] width 37 height 37
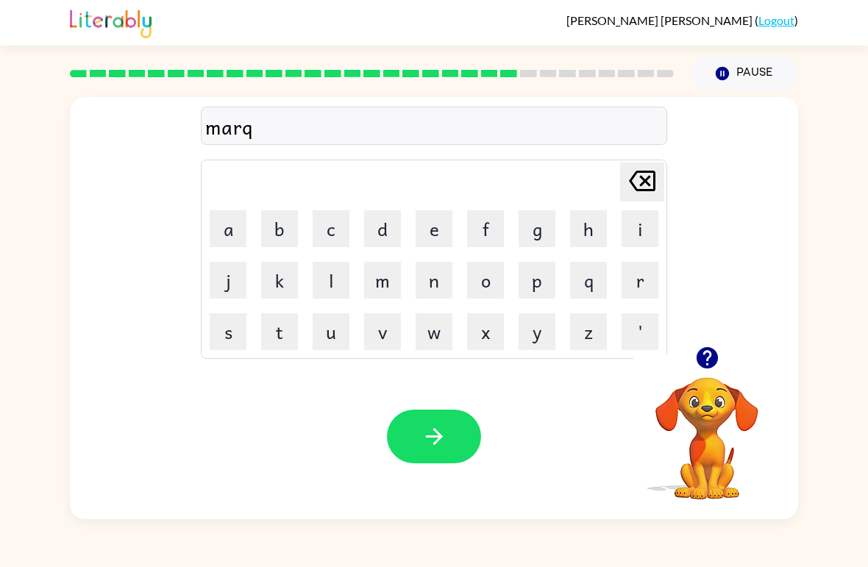
click at [324, 343] on button "u" at bounding box center [330, 331] width 37 height 37
click at [430, 238] on button "e" at bounding box center [433, 228] width 37 height 37
click at [281, 343] on button "t" at bounding box center [279, 331] width 37 height 37
click at [444, 435] on icon "button" at bounding box center [434, 437] width 26 height 26
click at [718, 394] on video "Your browser must support playing .mp4 files to use Literably. Please try using…" at bounding box center [706, 427] width 147 height 147
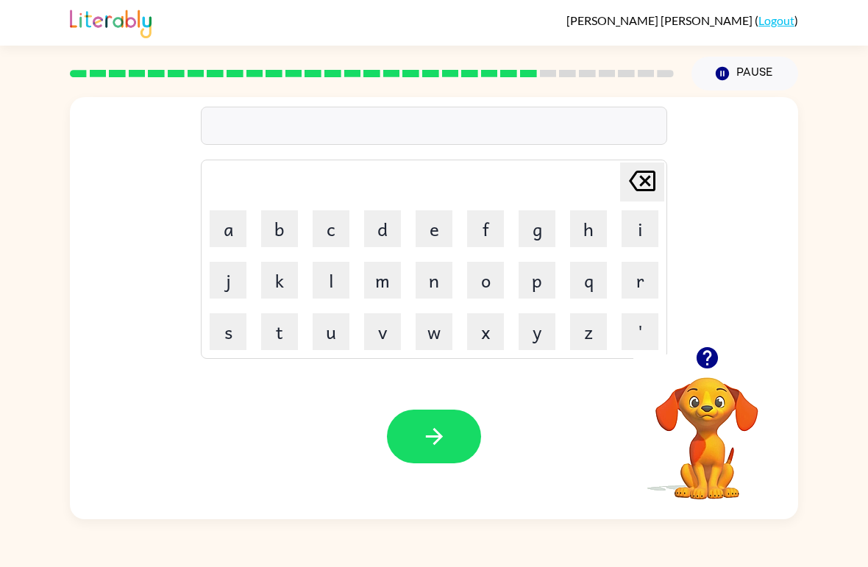
click at [718, 364] on icon "button" at bounding box center [707, 358] width 26 height 26
click at [216, 226] on button "a" at bounding box center [228, 228] width 37 height 37
click at [384, 234] on button "d" at bounding box center [382, 228] width 37 height 37
click at [385, 329] on button "v" at bounding box center [382, 331] width 37 height 37
click at [226, 233] on button "a" at bounding box center [228, 228] width 37 height 37
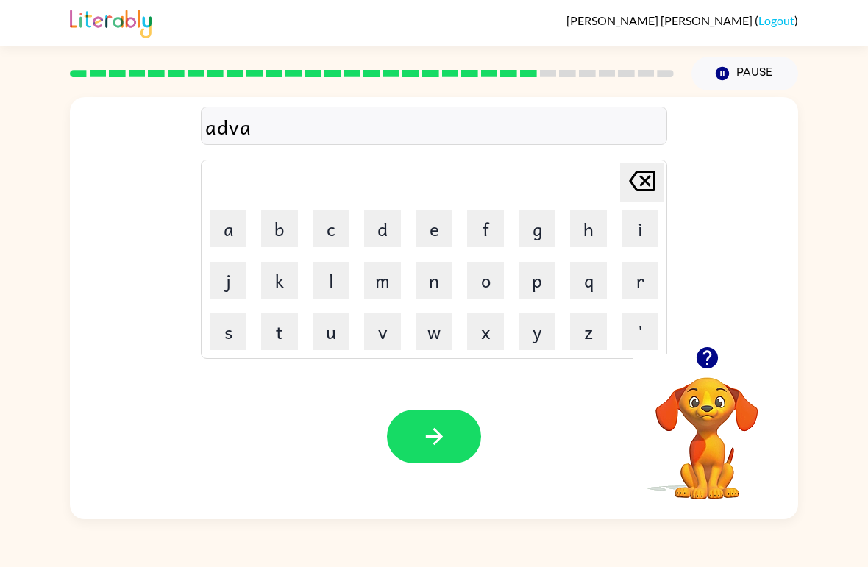
click at [432, 283] on button "n" at bounding box center [433, 280] width 37 height 37
click at [230, 330] on button "s" at bounding box center [228, 331] width 37 height 37
click at [645, 232] on button "i" at bounding box center [639, 228] width 37 height 37
click at [336, 334] on button "u" at bounding box center [330, 331] width 37 height 37
click at [635, 182] on icon "[PERSON_NAME] last character input" at bounding box center [641, 180] width 35 height 35
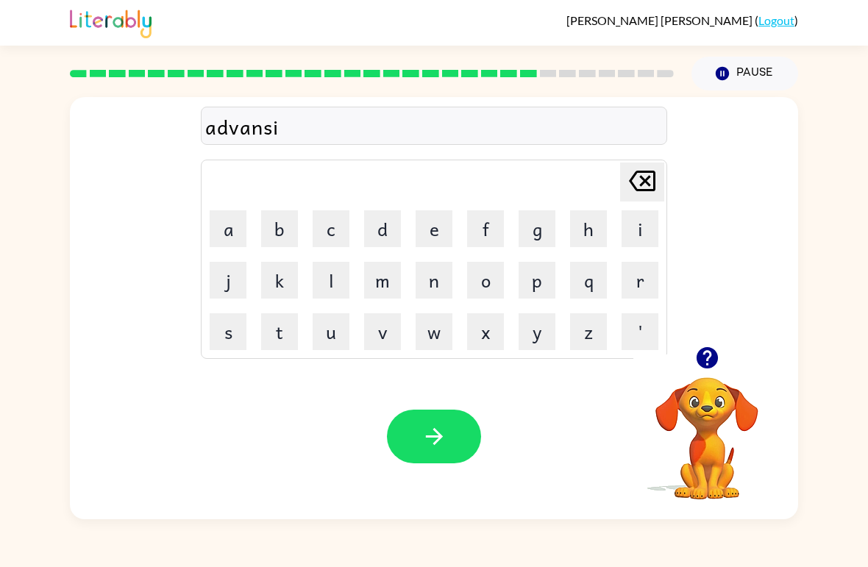
click at [443, 277] on button "n" at bounding box center [433, 280] width 37 height 37
click at [451, 429] on button "button" at bounding box center [434, 437] width 94 height 54
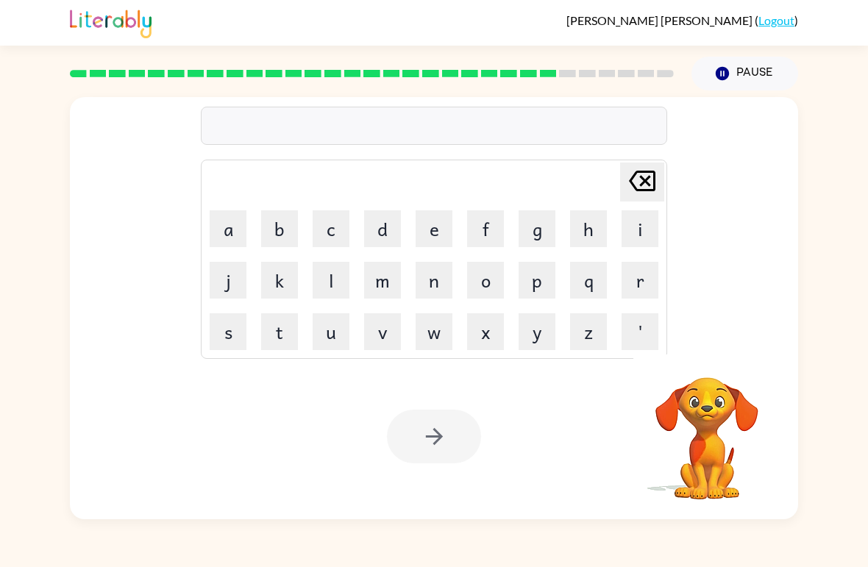
click at [539, 241] on button "g" at bounding box center [536, 228] width 37 height 37
click at [489, 287] on button "o" at bounding box center [485, 280] width 37 height 37
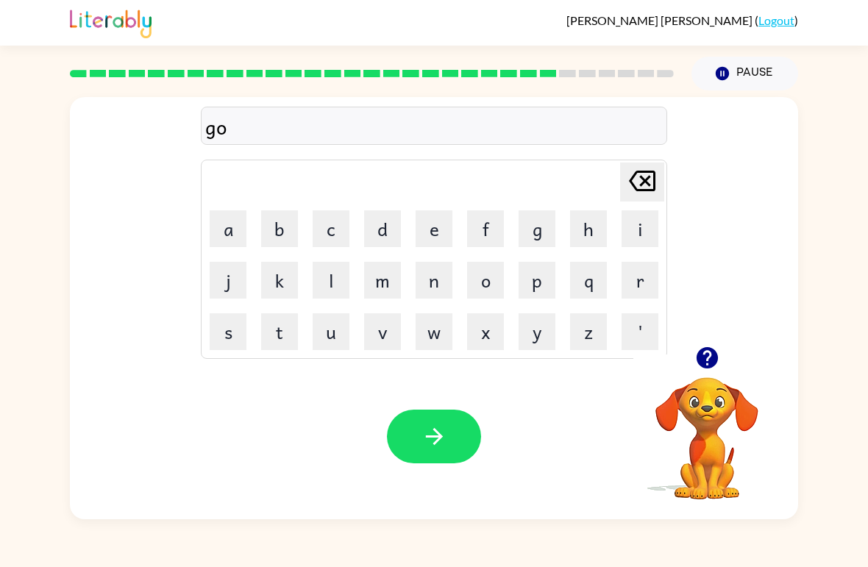
click at [264, 232] on button "b" at bounding box center [279, 228] width 37 height 37
click at [329, 272] on button "l" at bounding box center [330, 280] width 37 height 37
click at [634, 230] on button "i" at bounding box center [639, 228] width 37 height 37
click at [430, 289] on button "n" at bounding box center [433, 280] width 37 height 37
click at [449, 449] on button "button" at bounding box center [434, 437] width 94 height 54
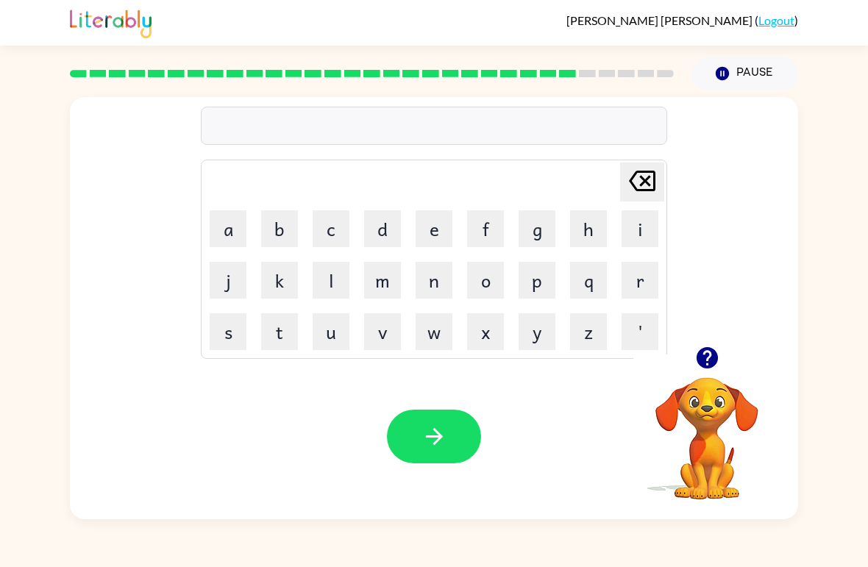
click at [549, 239] on button "g" at bounding box center [536, 228] width 37 height 37
click at [485, 274] on button "o" at bounding box center [485, 280] width 37 height 37
click at [372, 335] on button "v" at bounding box center [382, 331] width 37 height 37
click at [432, 236] on button "e" at bounding box center [433, 228] width 37 height 37
click at [644, 287] on button "r" at bounding box center [639, 280] width 37 height 37
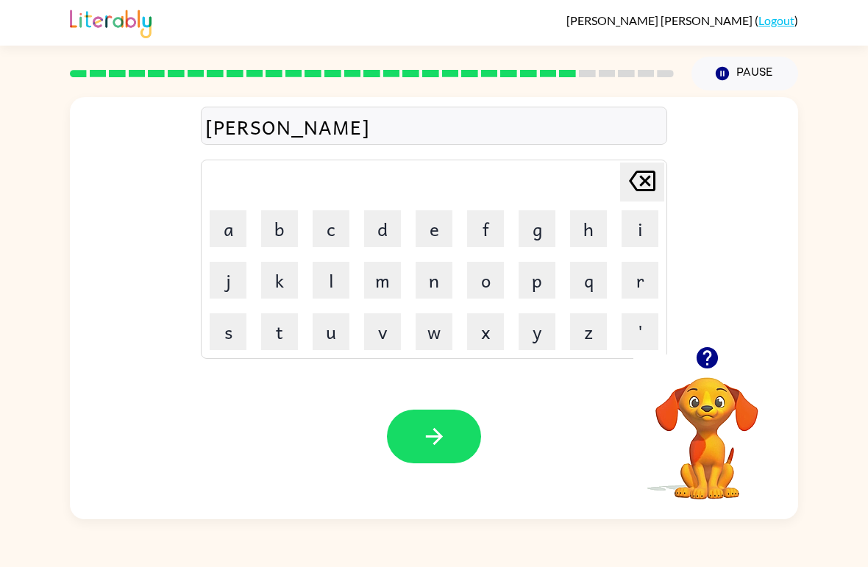
click at [388, 291] on button "m" at bounding box center [382, 280] width 37 height 37
click at [436, 237] on button "e" at bounding box center [433, 228] width 37 height 37
click at [438, 287] on button "n" at bounding box center [433, 280] width 37 height 37
click at [290, 318] on button "t" at bounding box center [279, 331] width 37 height 37
click at [433, 451] on button "button" at bounding box center [434, 437] width 94 height 54
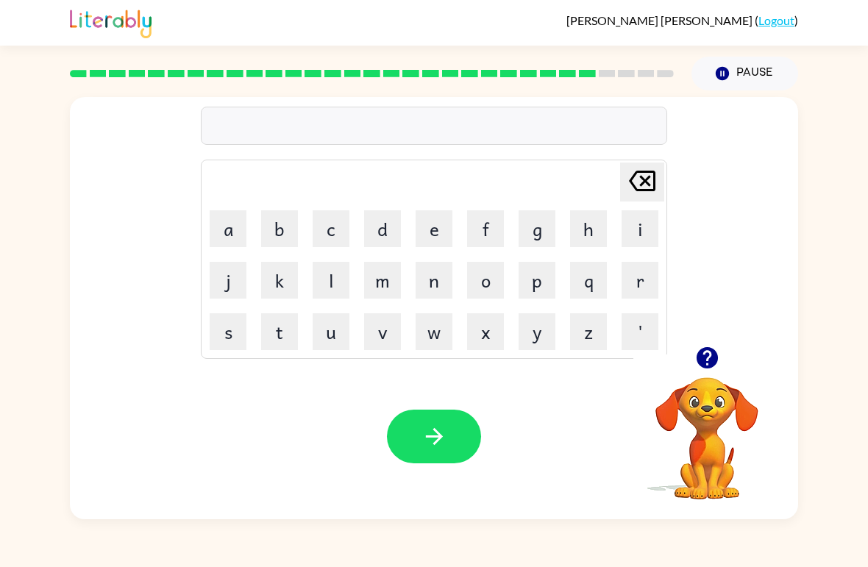
click at [275, 326] on button "t" at bounding box center [279, 331] width 37 height 37
click at [653, 182] on icon at bounding box center [642, 181] width 26 height 21
click at [224, 332] on button "s" at bounding box center [228, 331] width 37 height 37
click at [293, 332] on button "t" at bounding box center [279, 331] width 37 height 37
click at [635, 228] on button "i" at bounding box center [639, 228] width 37 height 37
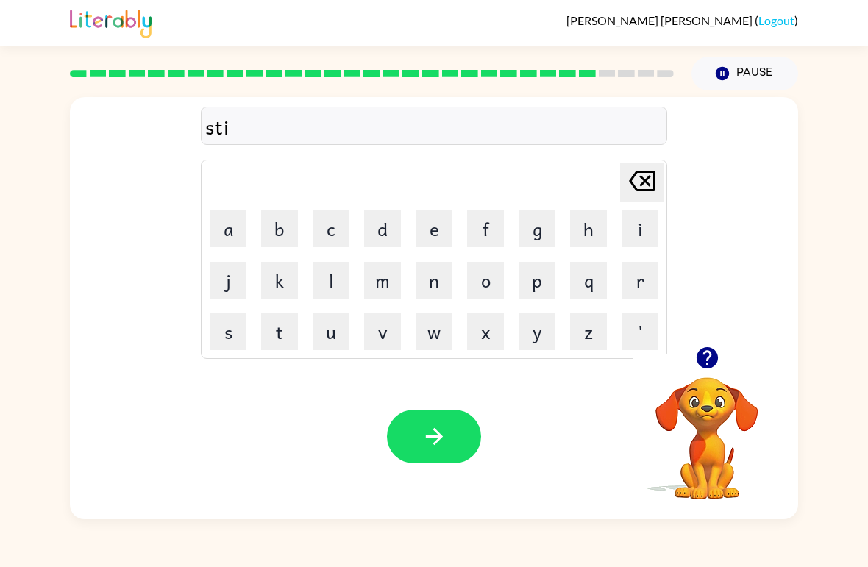
click at [380, 279] on button "m" at bounding box center [382, 280] width 37 height 37
click at [635, 188] on icon at bounding box center [642, 181] width 26 height 21
click at [633, 186] on icon at bounding box center [642, 181] width 26 height 21
click at [633, 185] on icon at bounding box center [642, 181] width 26 height 21
click at [645, 189] on icon "[PERSON_NAME] last character input" at bounding box center [641, 180] width 35 height 35
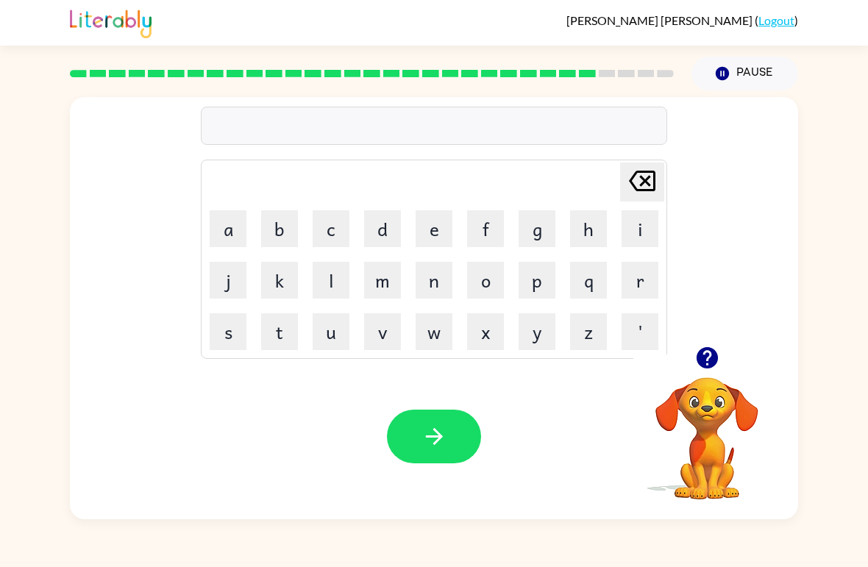
click at [231, 324] on button "s" at bounding box center [228, 331] width 37 height 37
click at [295, 340] on button "t" at bounding box center [279, 331] width 37 height 37
click at [654, 284] on button "r" at bounding box center [639, 280] width 37 height 37
click at [388, 286] on button "m" at bounding box center [382, 280] width 37 height 37
click at [449, 438] on button "button" at bounding box center [434, 437] width 94 height 54
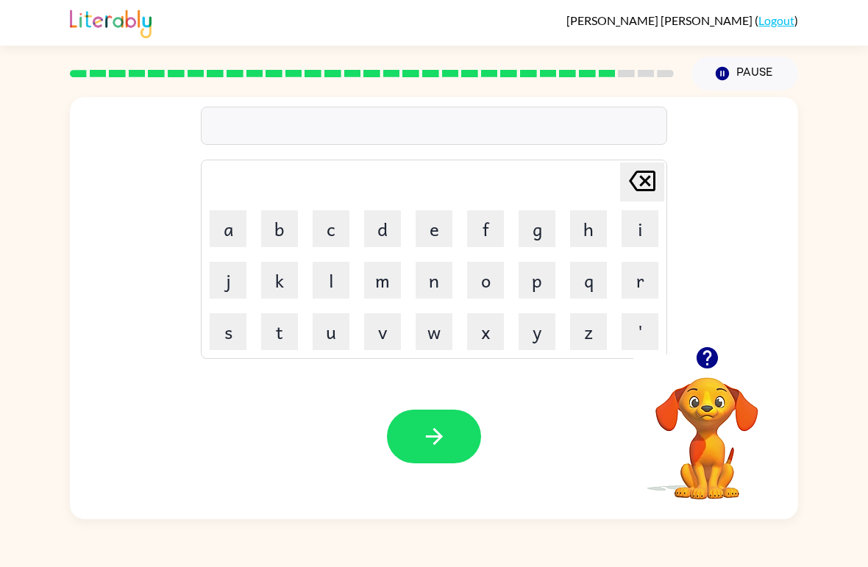
click at [231, 281] on button "j" at bounding box center [228, 280] width 37 height 37
click at [437, 229] on button "e" at bounding box center [433, 228] width 37 height 37
click at [649, 229] on button "i" at bounding box center [639, 228] width 37 height 37
click at [285, 336] on button "t" at bounding box center [279, 331] width 37 height 37
click at [425, 421] on button "button" at bounding box center [434, 437] width 94 height 54
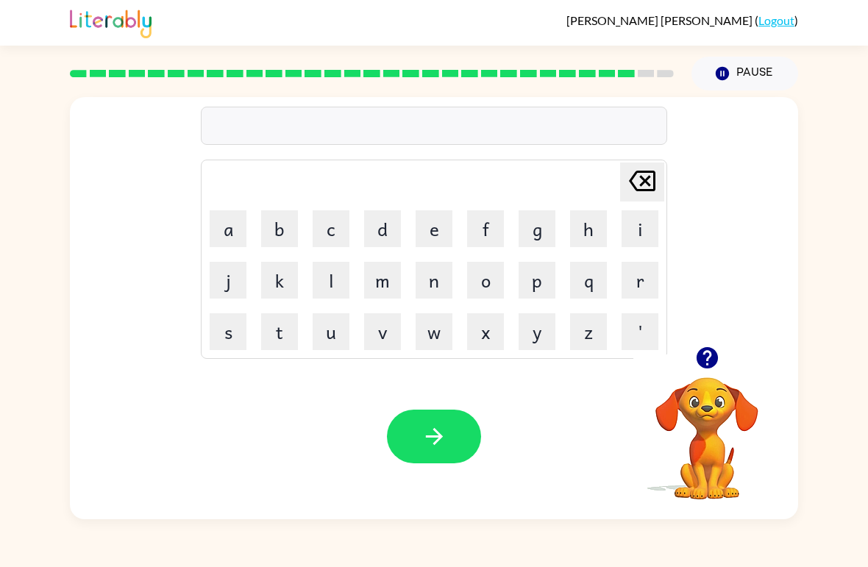
click at [441, 215] on button "e" at bounding box center [433, 228] width 37 height 37
click at [543, 335] on button "y" at bounding box center [536, 331] width 37 height 37
click at [660, 180] on button "[PERSON_NAME] last character input" at bounding box center [642, 181] width 44 height 39
click at [482, 340] on button "x" at bounding box center [485, 331] width 37 height 37
click at [663, 179] on button "[PERSON_NAME] last character input" at bounding box center [642, 181] width 44 height 39
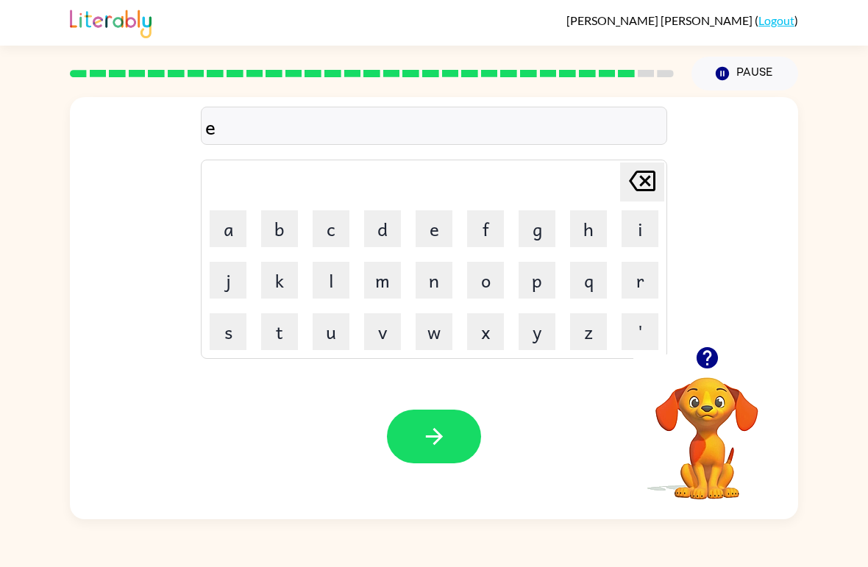
click at [668, 183] on div "e [PERSON_NAME] last character input a b c d e f g h i j k l m n o p q r s t u …" at bounding box center [434, 221] width 728 height 249
click at [649, 188] on icon "[PERSON_NAME] last character input" at bounding box center [641, 180] width 35 height 35
click at [482, 340] on button "x" at bounding box center [485, 331] width 37 height 37
click at [437, 229] on button "e" at bounding box center [433, 228] width 37 height 37
click at [348, 279] on button "l" at bounding box center [330, 280] width 37 height 37
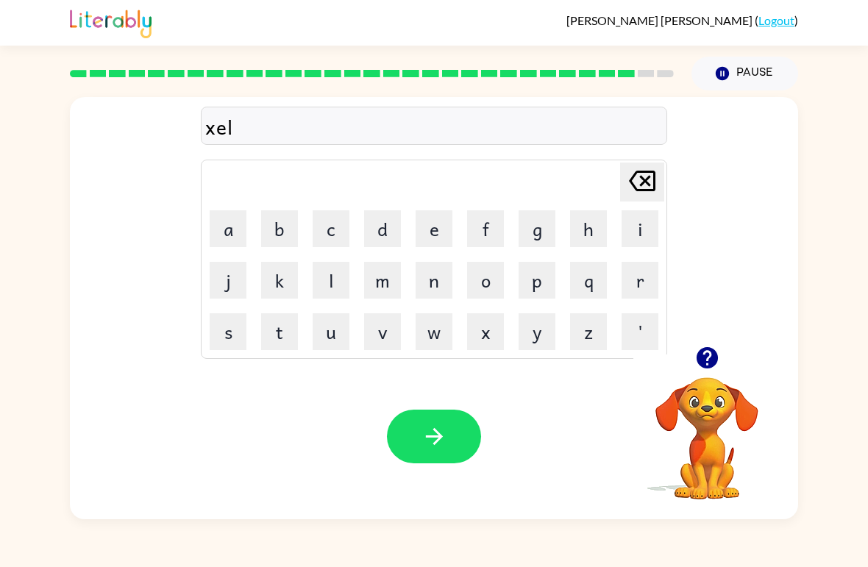
click at [442, 234] on button "e" at bounding box center [433, 228] width 37 height 37
click at [446, 283] on button "n" at bounding box center [433, 280] width 37 height 37
click at [468, 452] on button "button" at bounding box center [434, 437] width 94 height 54
click at [223, 278] on button "j" at bounding box center [228, 280] width 37 height 37
click at [221, 235] on button "a" at bounding box center [228, 228] width 37 height 37
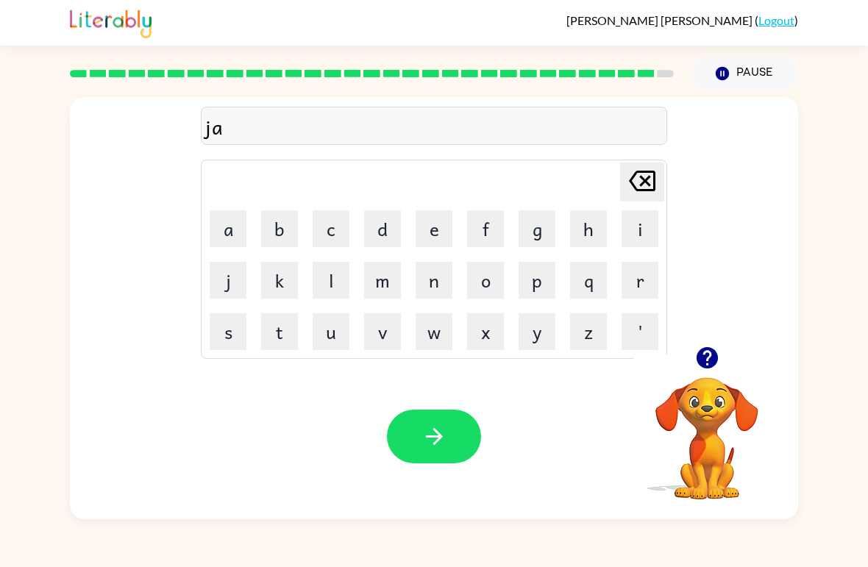
click at [444, 332] on button "w" at bounding box center [433, 331] width 37 height 37
click at [279, 230] on button "b" at bounding box center [279, 228] width 37 height 37
click at [630, 278] on button "r" at bounding box center [639, 280] width 37 height 37
click at [232, 227] on button "a" at bounding box center [228, 228] width 37 height 37
click at [287, 293] on button "k" at bounding box center [279, 280] width 37 height 37
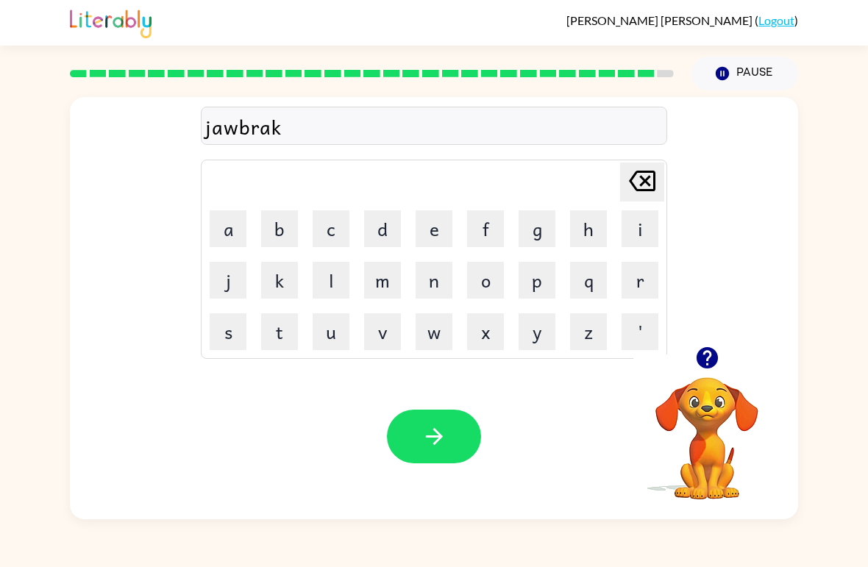
click at [437, 226] on button "e" at bounding box center [433, 228] width 37 height 37
click at [443, 426] on icon "button" at bounding box center [434, 437] width 26 height 26
